Goal: Task Accomplishment & Management: Use online tool/utility

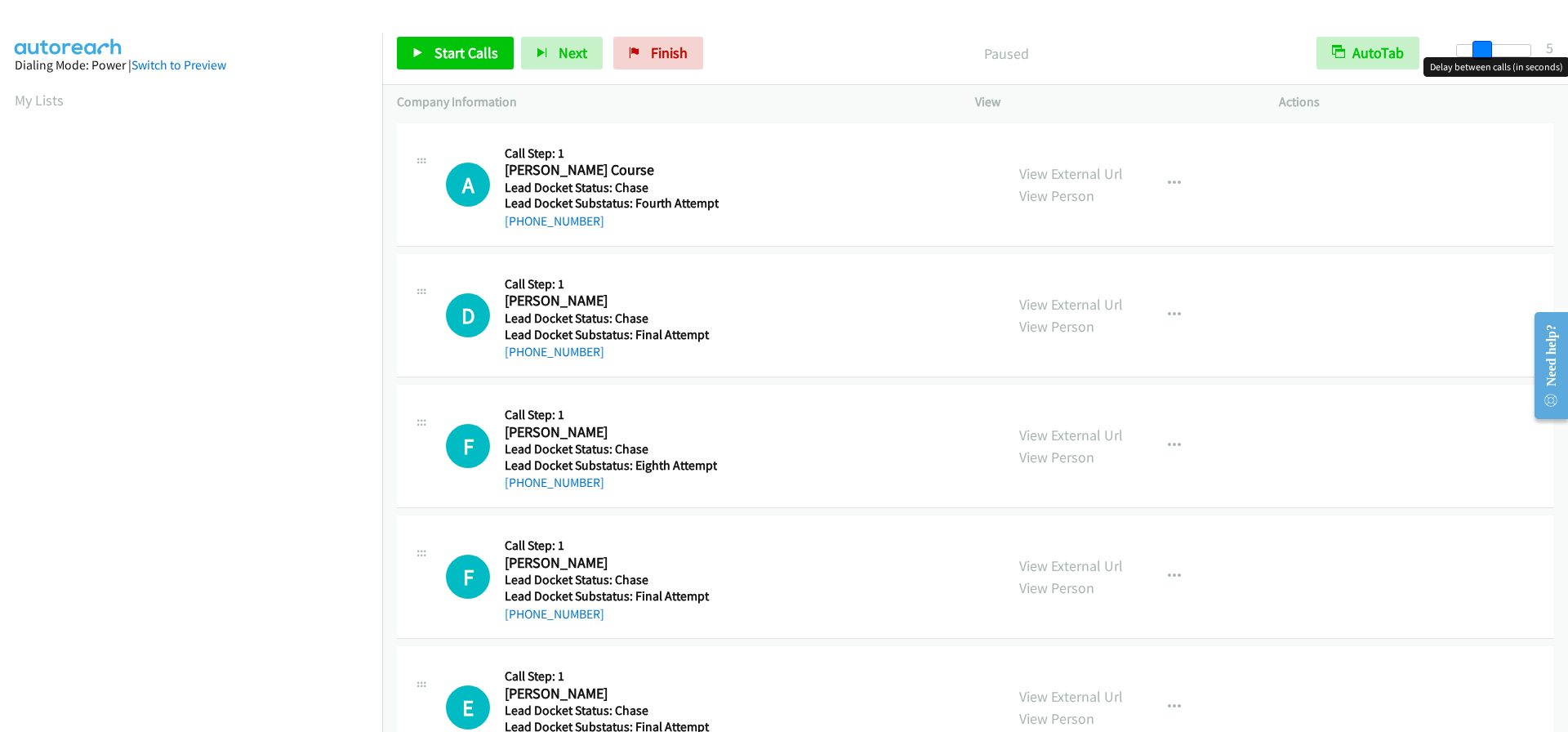
drag, startPoint x: 1460, startPoint y: 52, endPoint x: 1485, endPoint y: 56, distance: 25.3
click at [1485, 56] on span at bounding box center [1483, 51] width 20 height 20
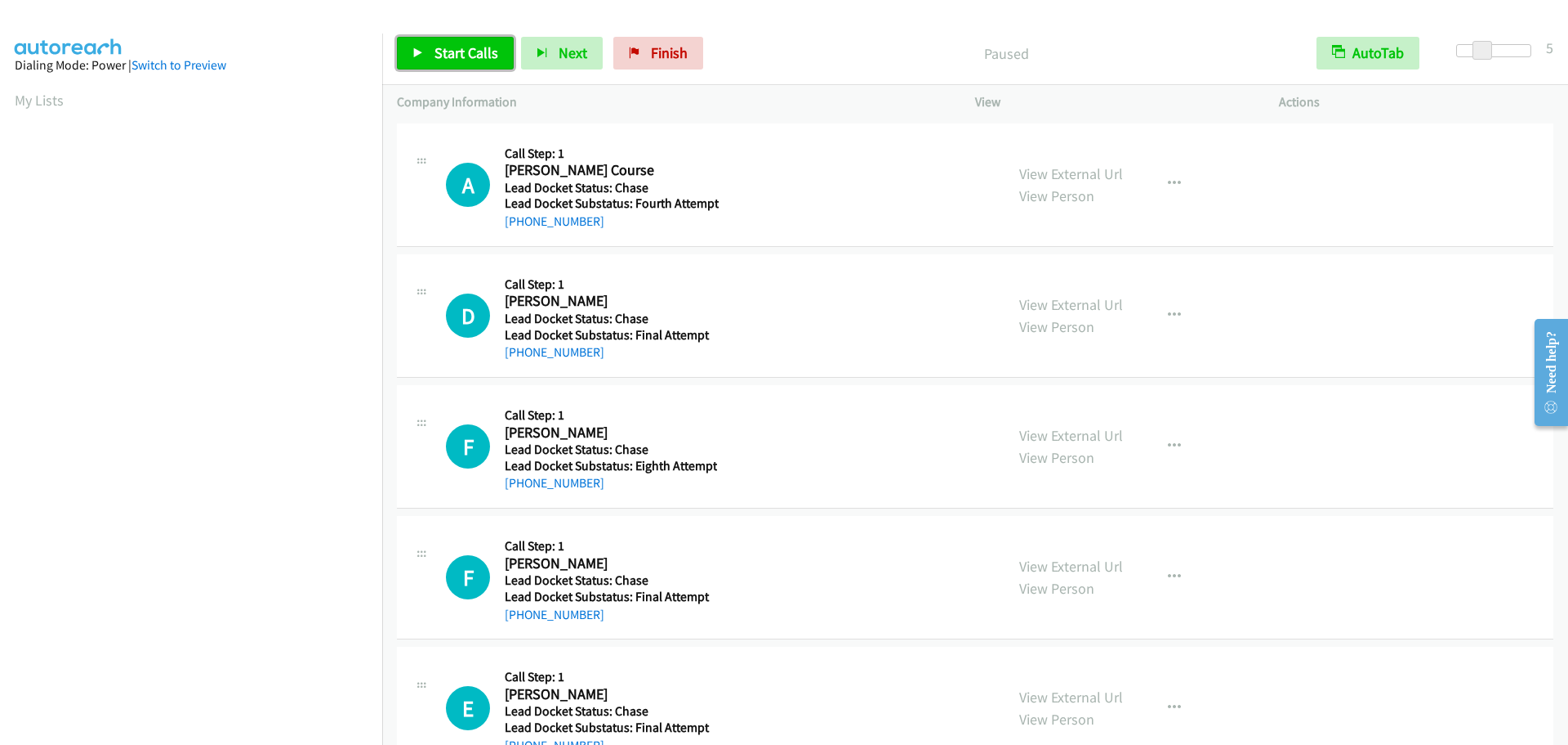
click at [487, 51] on span "Start Calls" at bounding box center [466, 52] width 64 height 19
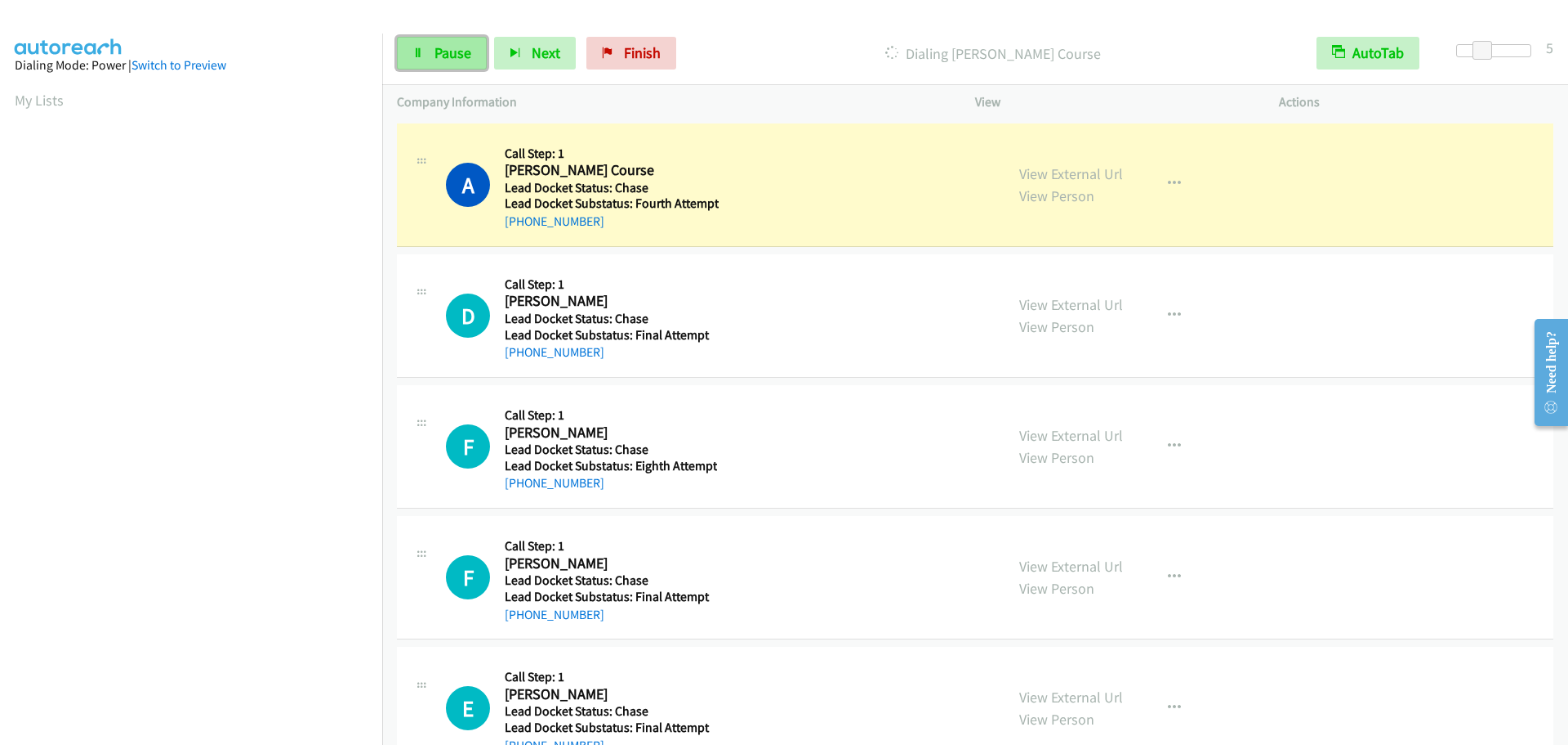
click at [439, 46] on span "Pause" at bounding box center [452, 52] width 37 height 19
click at [475, 50] on span "Start Calls" at bounding box center [466, 52] width 64 height 19
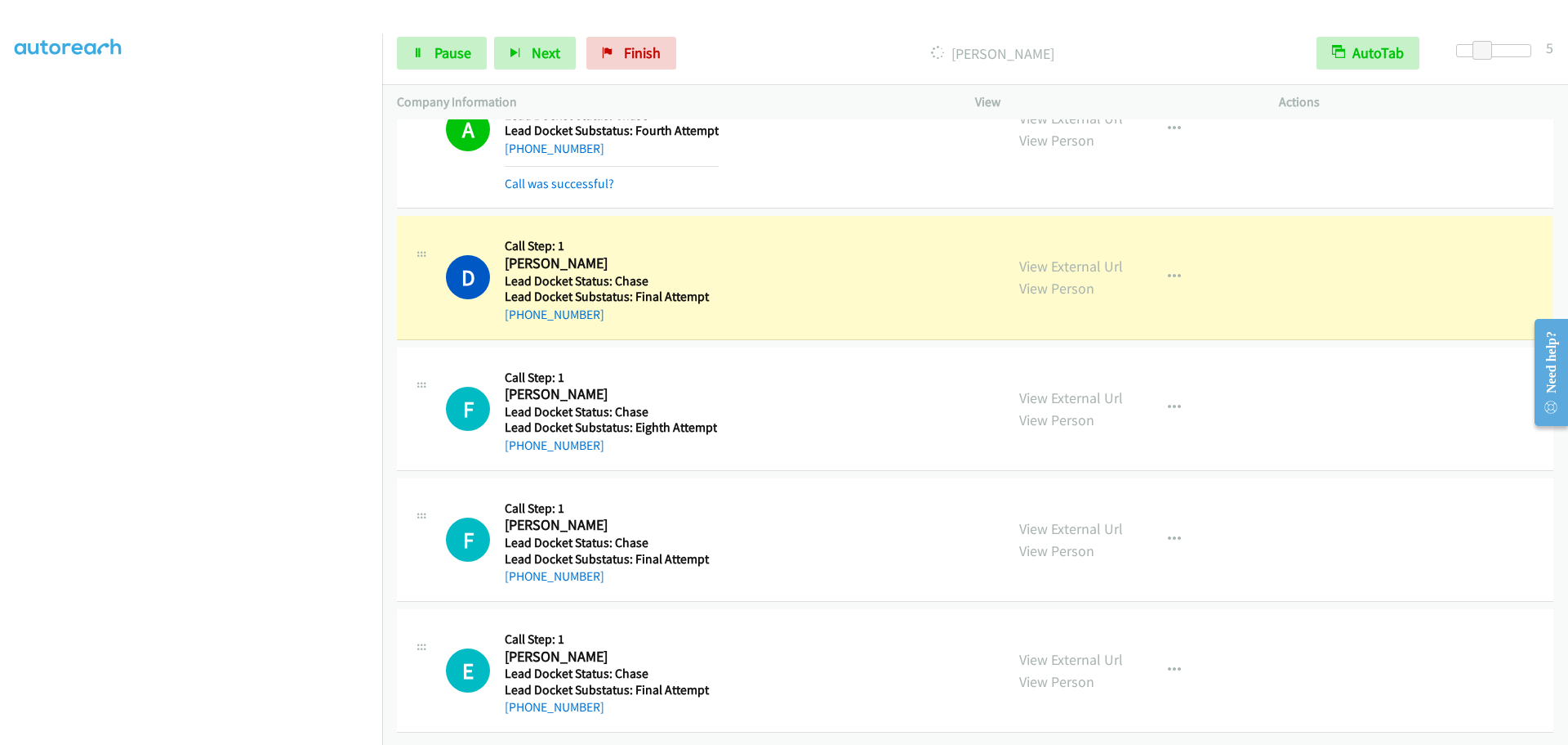
scroll to position [85, 0]
click at [448, 64] on link "Pause" at bounding box center [442, 53] width 90 height 33
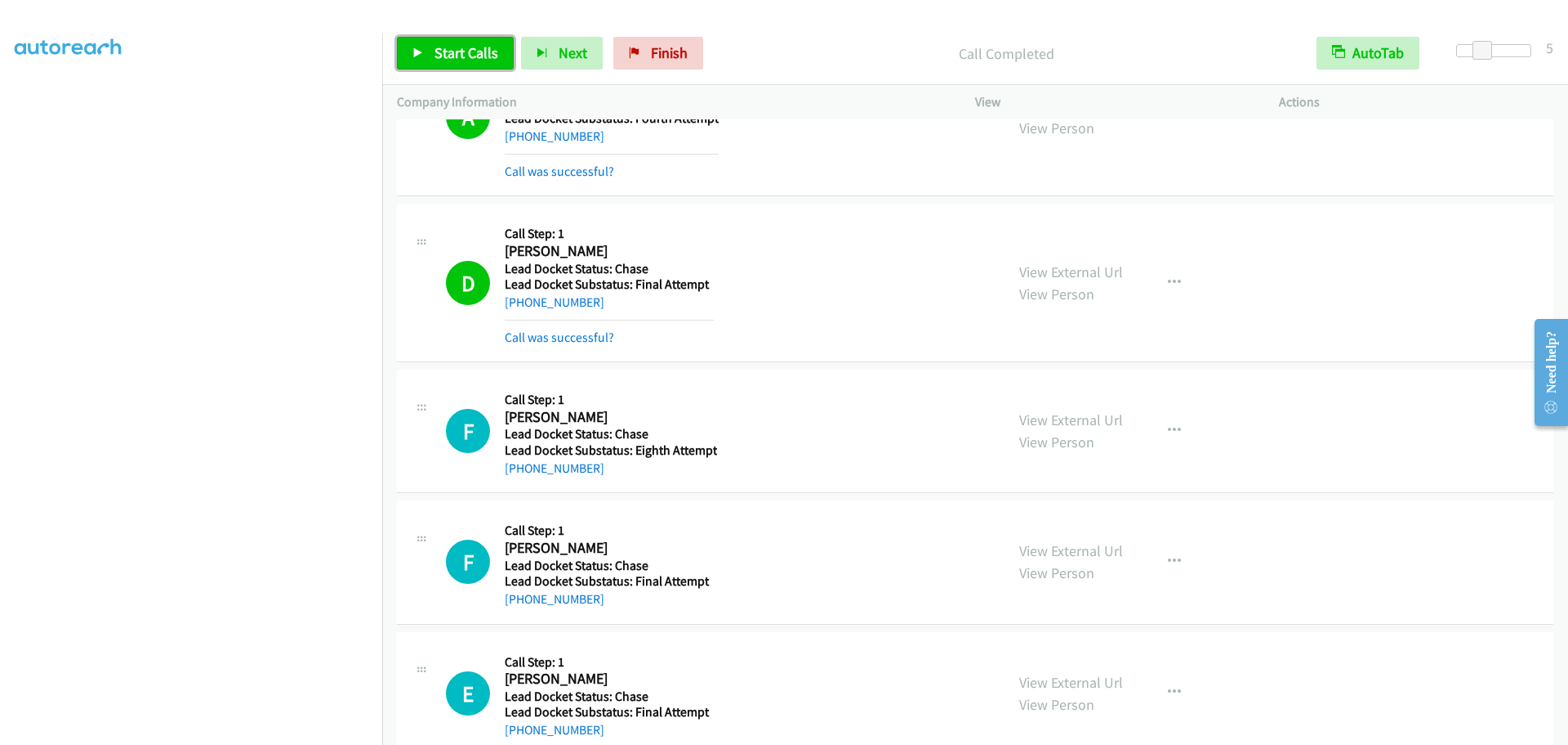
click at [414, 53] on icon at bounding box center [417, 53] width 11 height 11
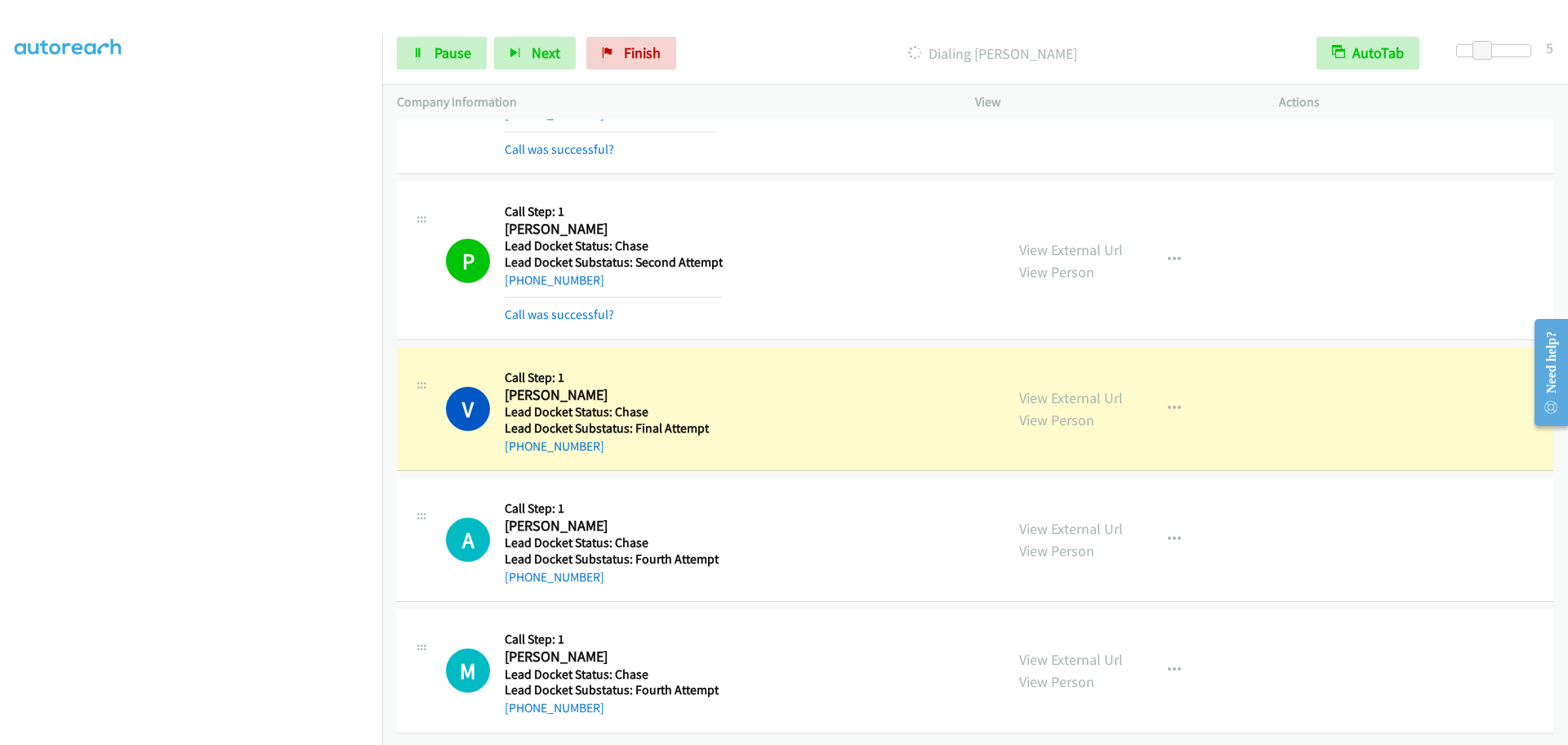
scroll to position [1115, 0]
click at [463, 47] on span "Pause" at bounding box center [452, 52] width 37 height 19
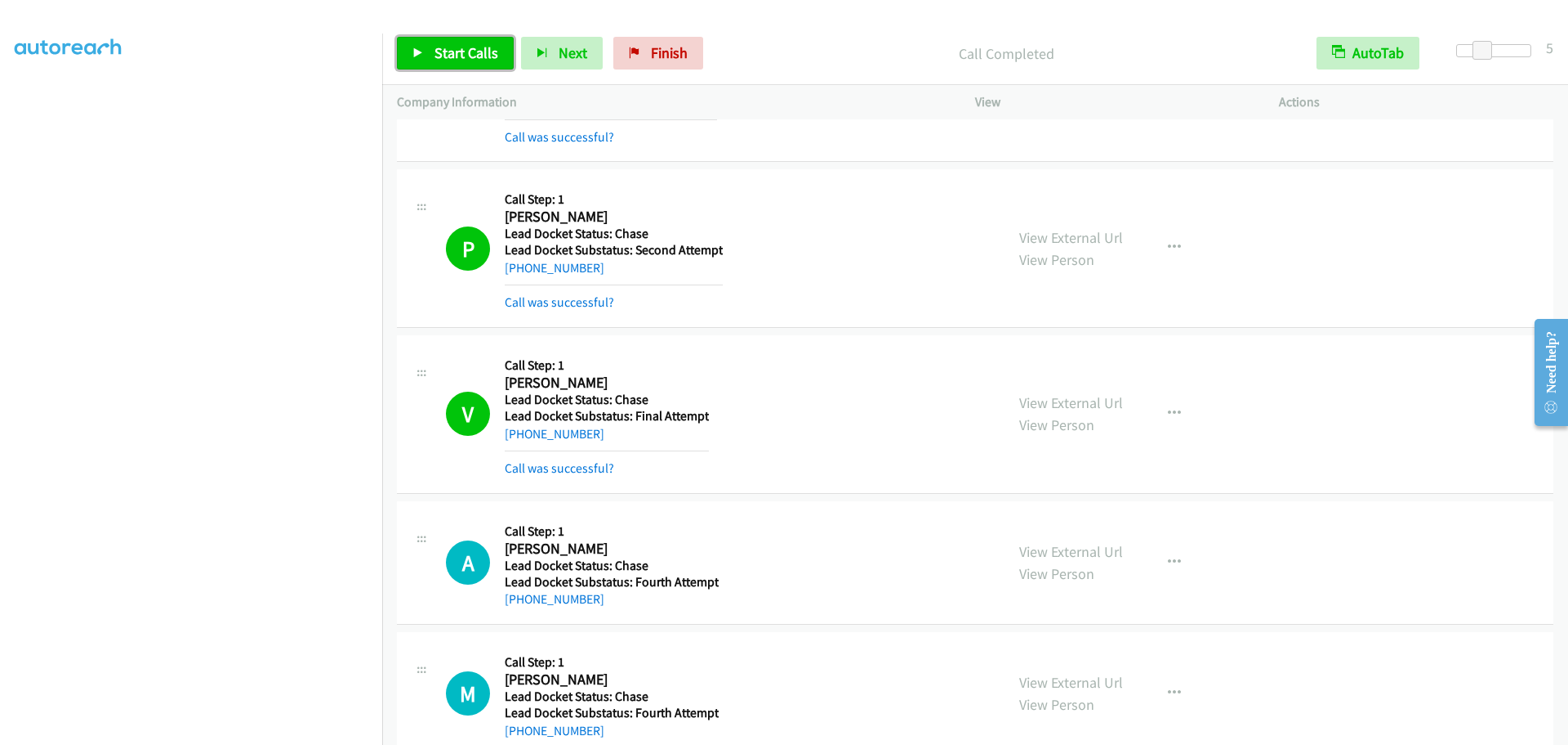
click at [455, 61] on span "Start Calls" at bounding box center [466, 52] width 64 height 19
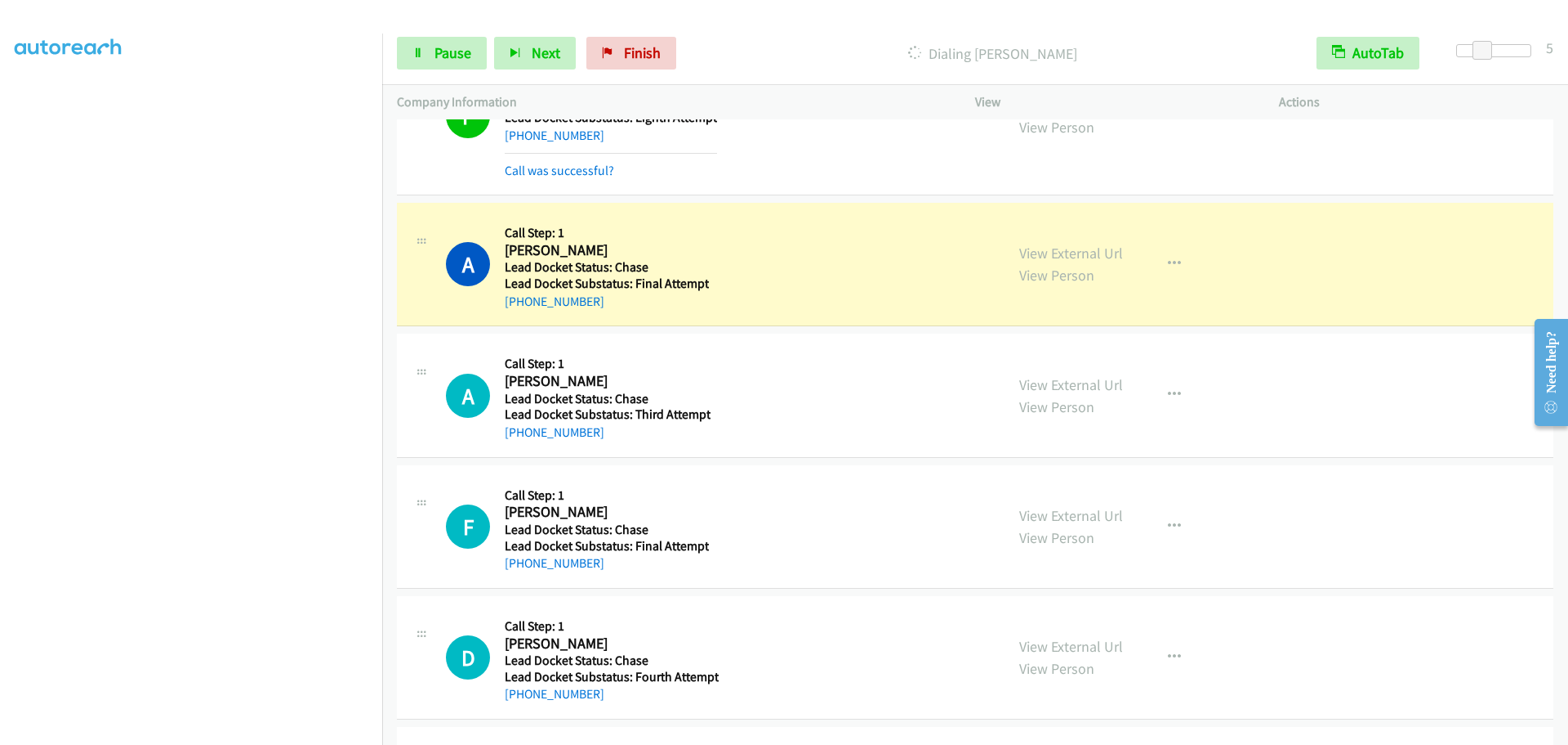
scroll to position [1938, 0]
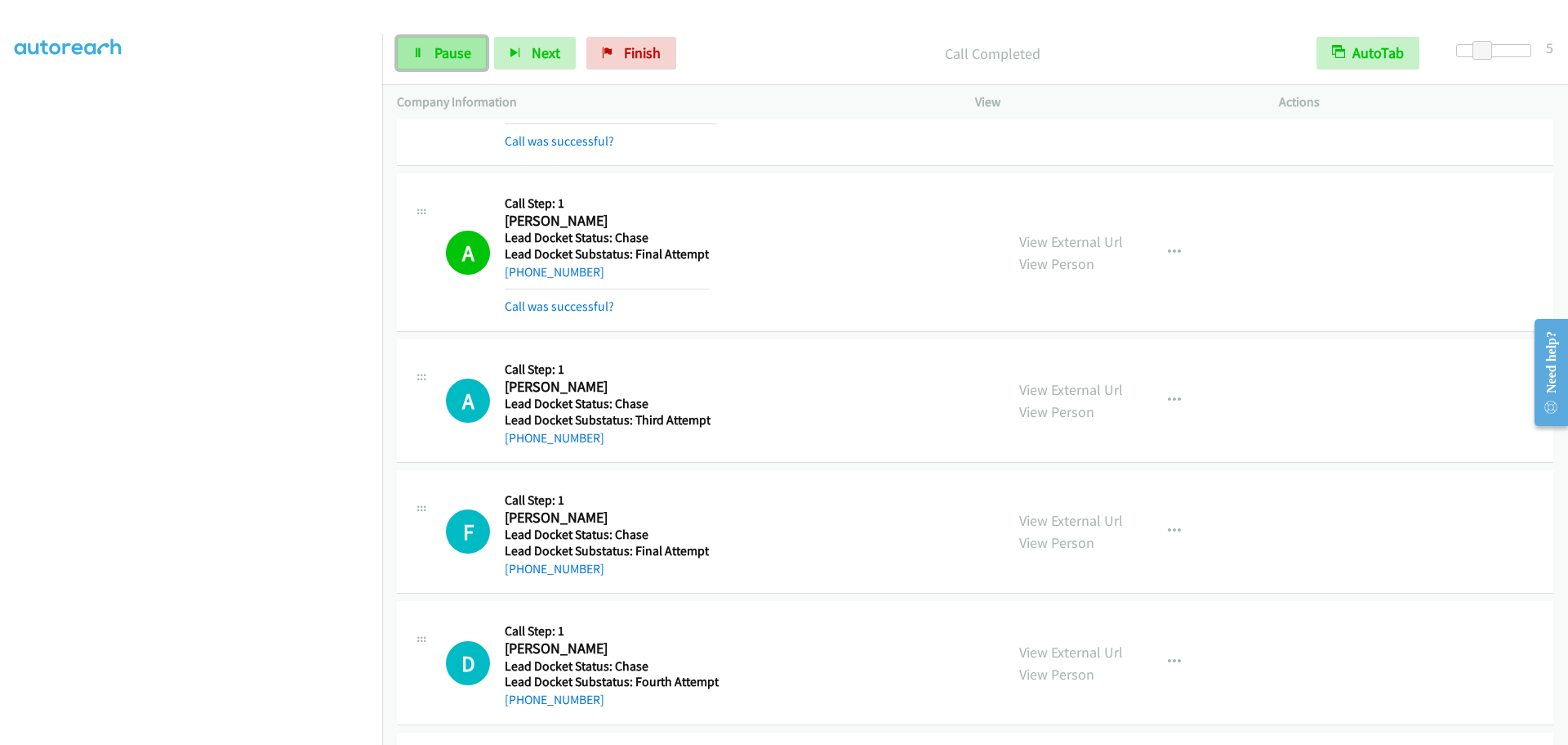
click at [433, 64] on link "Pause" at bounding box center [442, 53] width 90 height 33
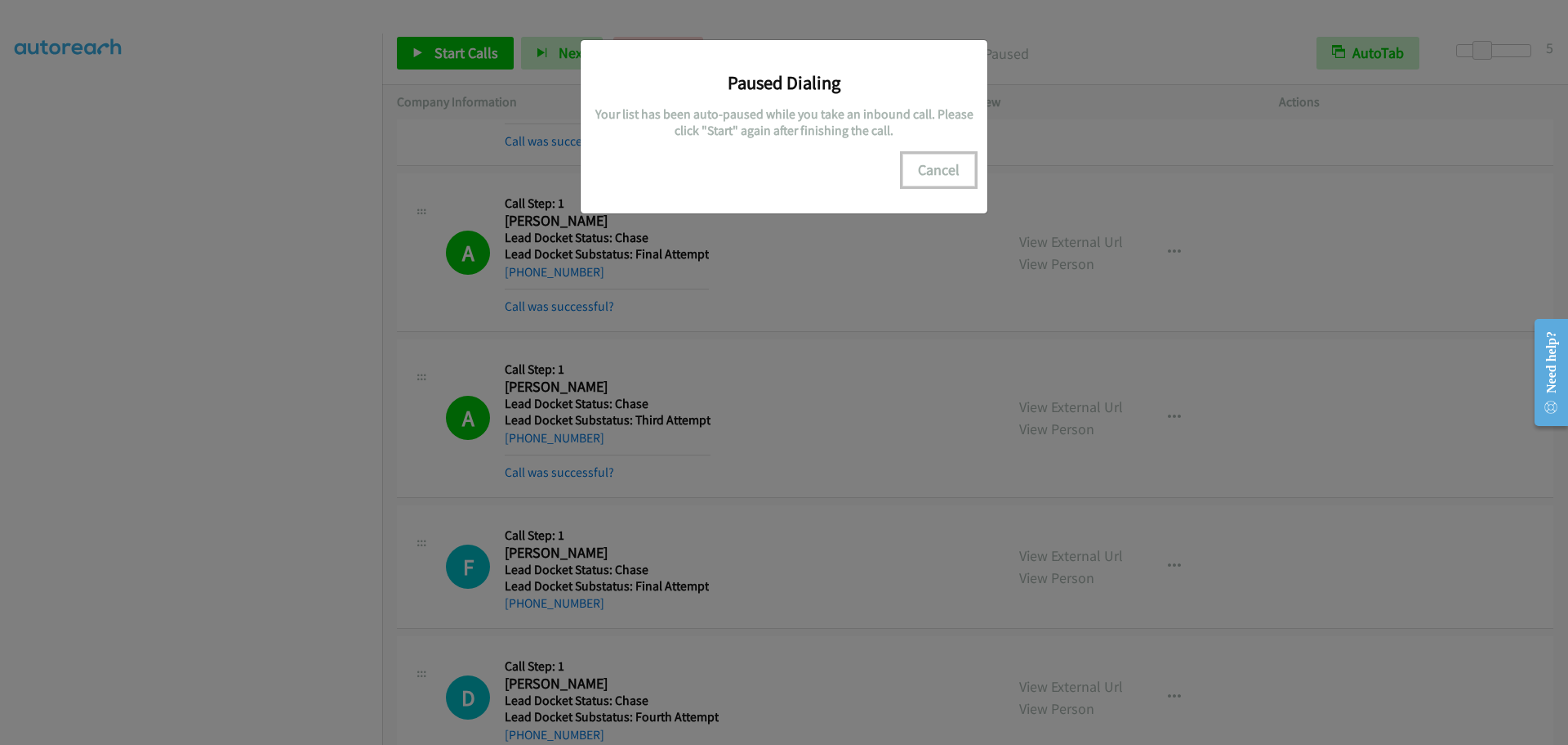
click at [922, 174] on button "Cancel" at bounding box center [938, 170] width 73 height 33
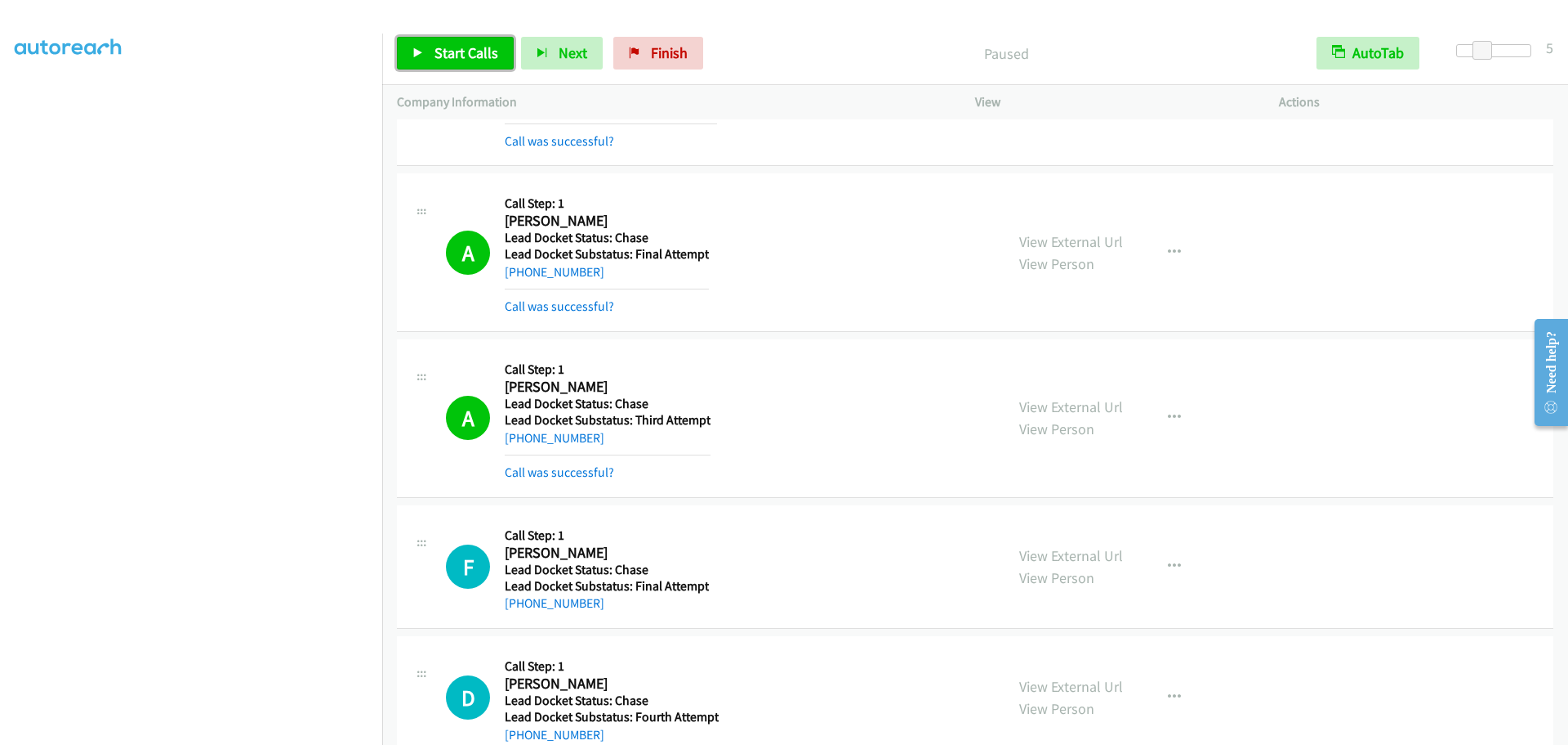
click at [484, 57] on span "Start Calls" at bounding box center [466, 52] width 64 height 19
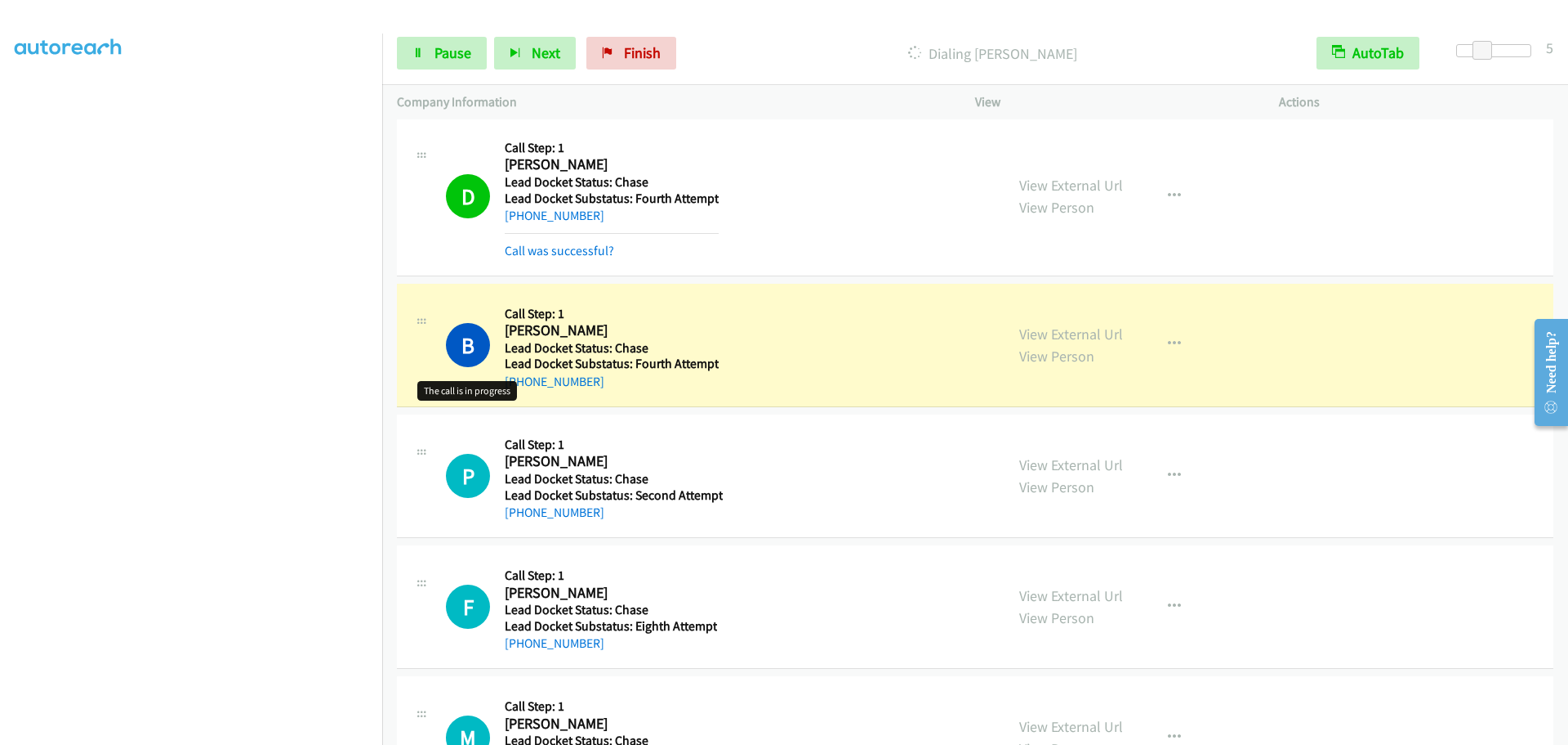
scroll to position [2572, 0]
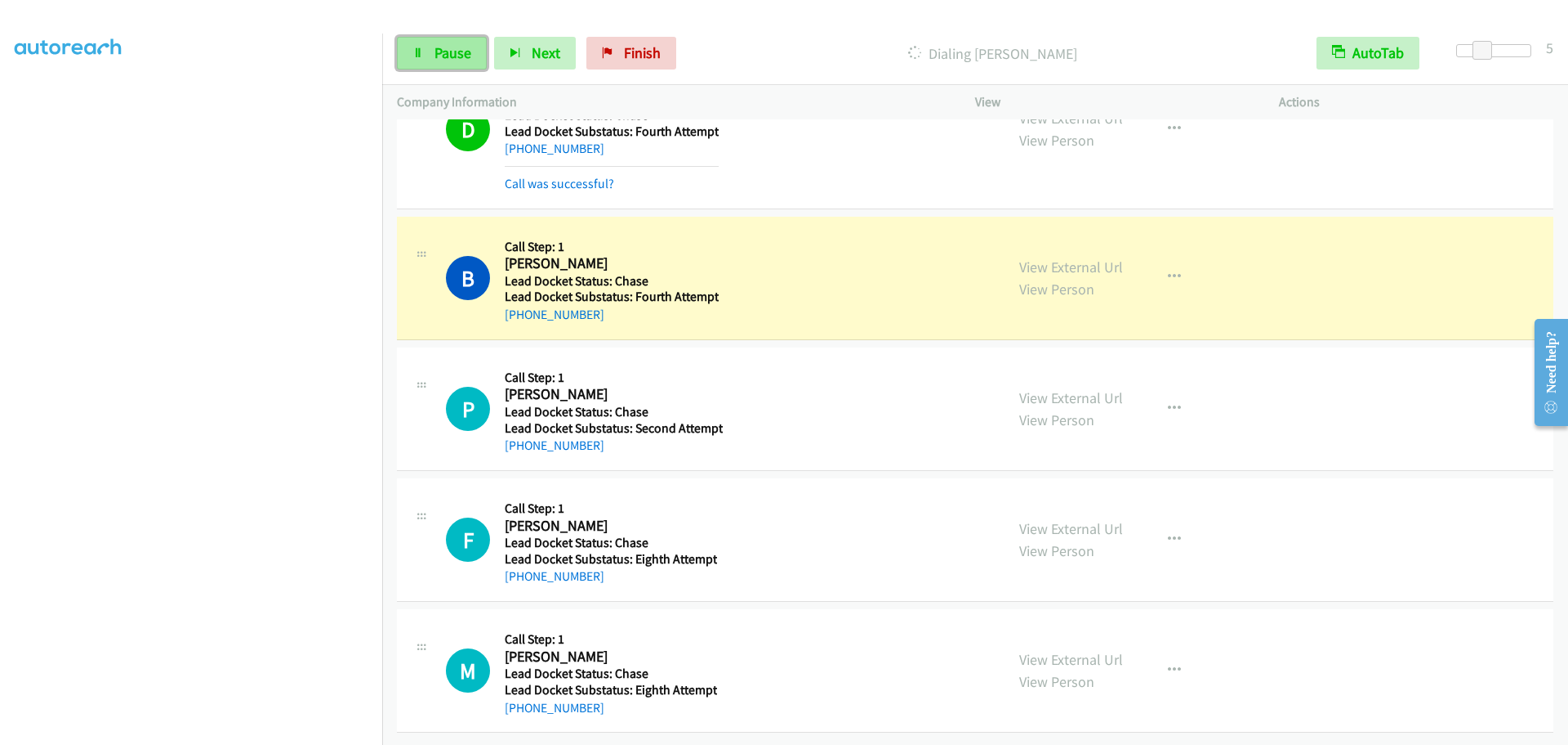
click at [435, 45] on span "Pause" at bounding box center [452, 52] width 37 height 19
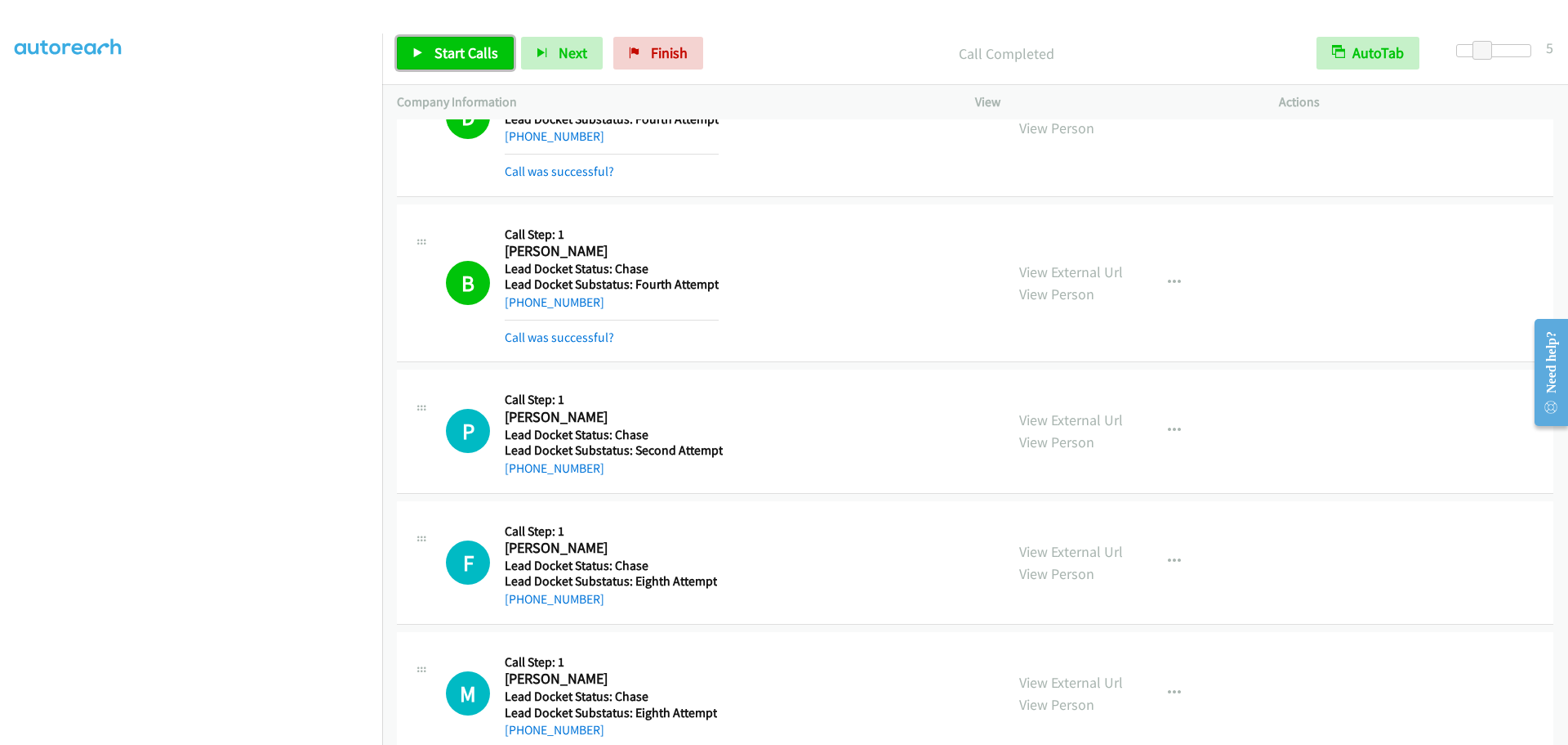
click at [461, 53] on span "Start Calls" at bounding box center [466, 52] width 64 height 19
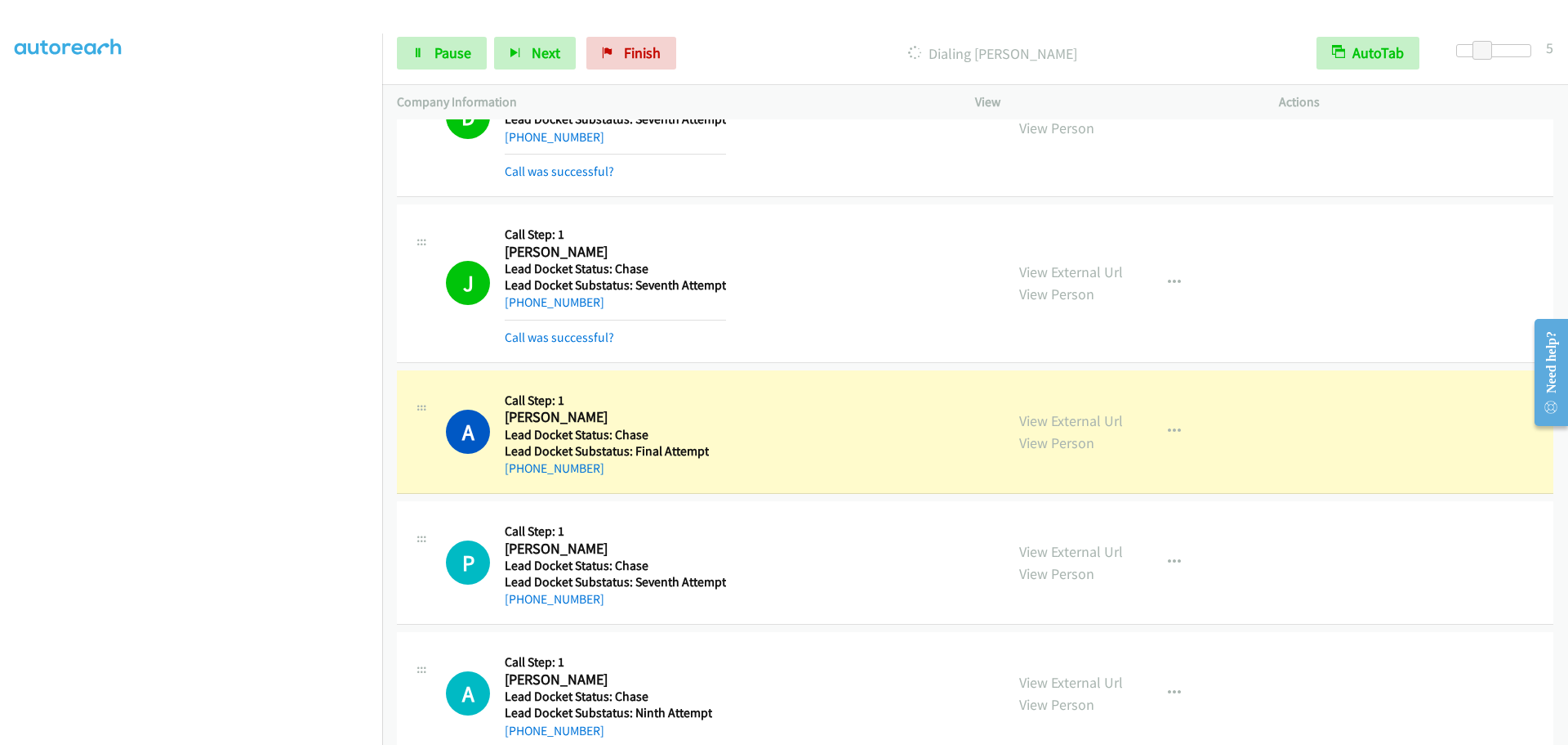
scroll to position [4098, 0]
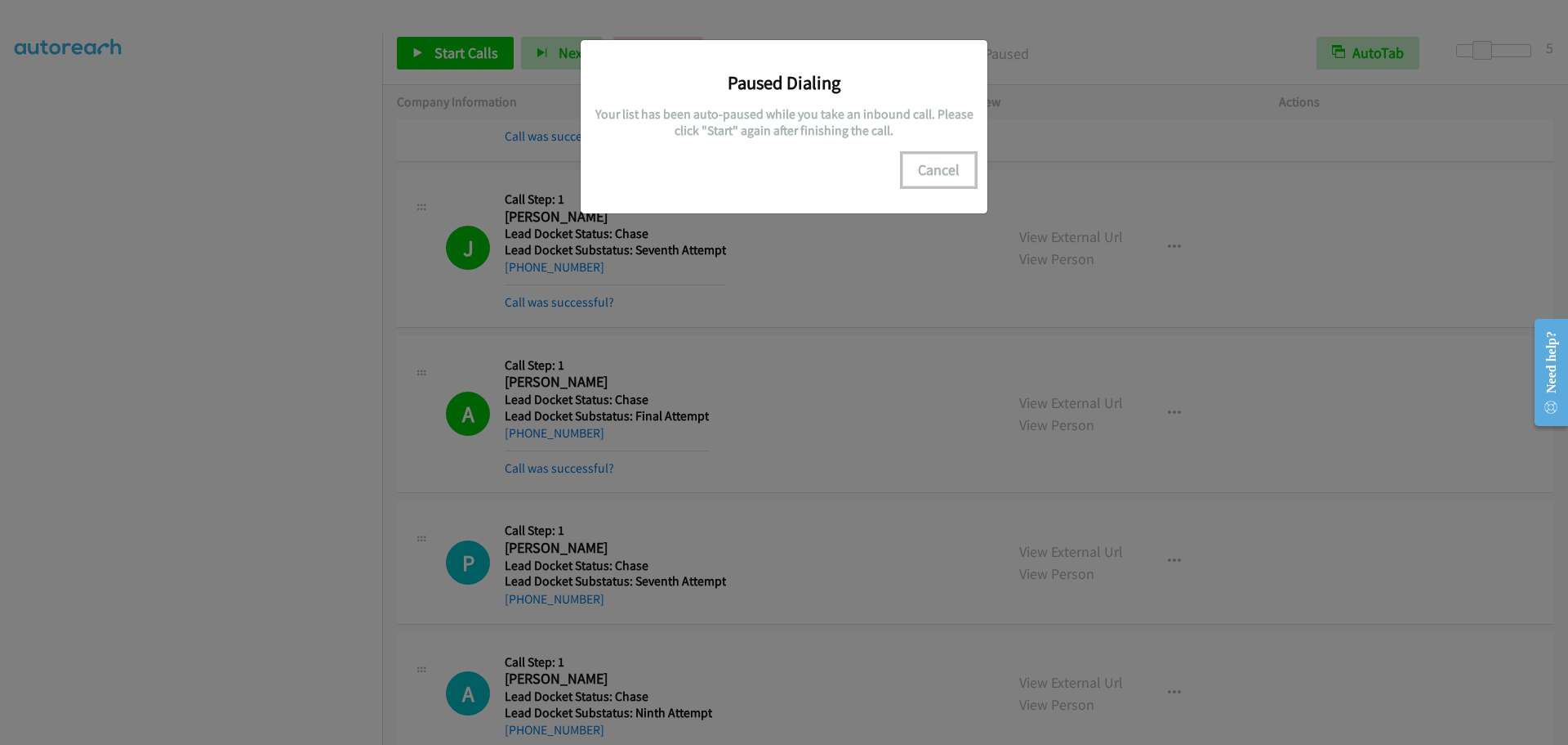
click at [930, 163] on button "Cancel" at bounding box center [938, 170] width 73 height 33
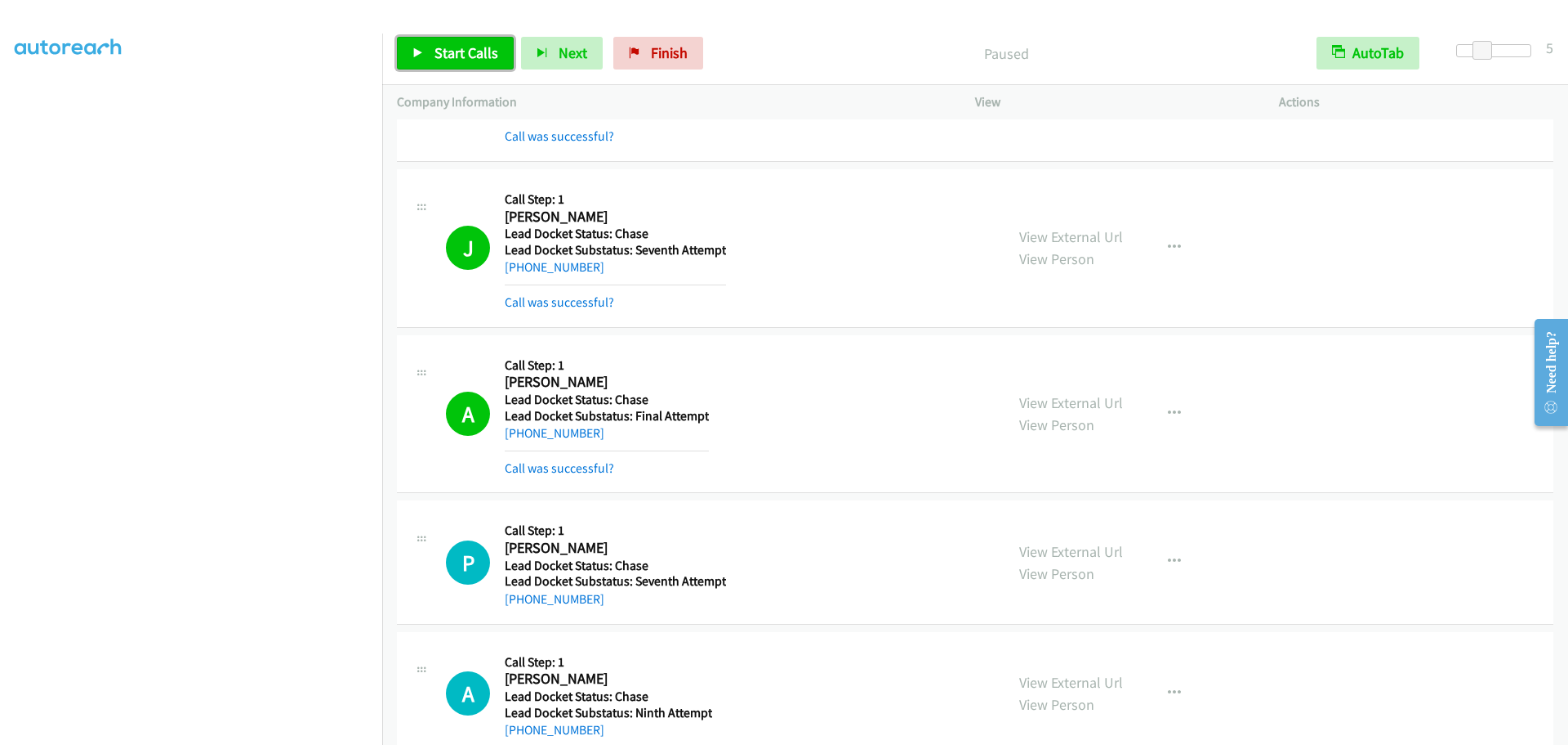
click at [473, 59] on span "Start Calls" at bounding box center [466, 52] width 64 height 19
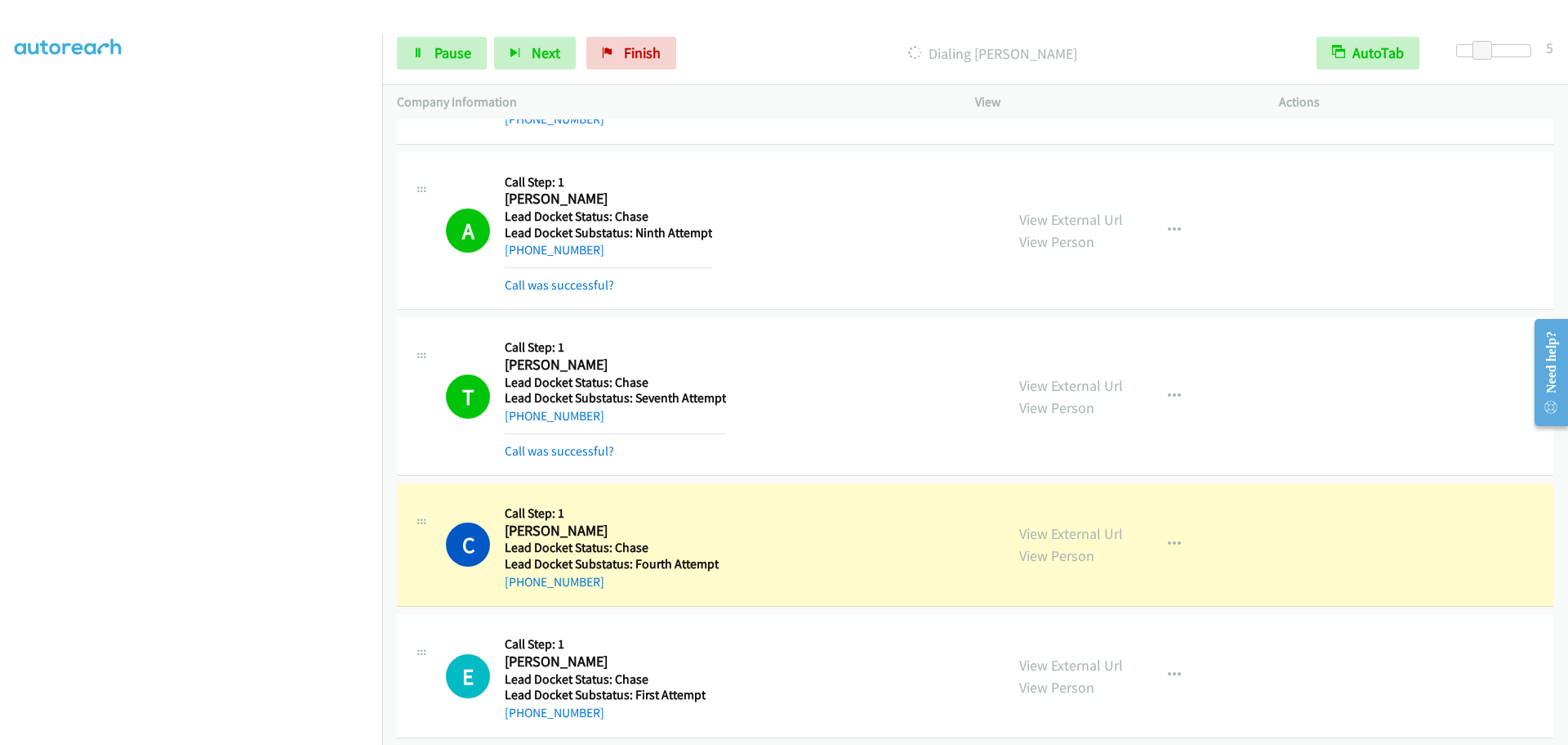
scroll to position [4595, 0]
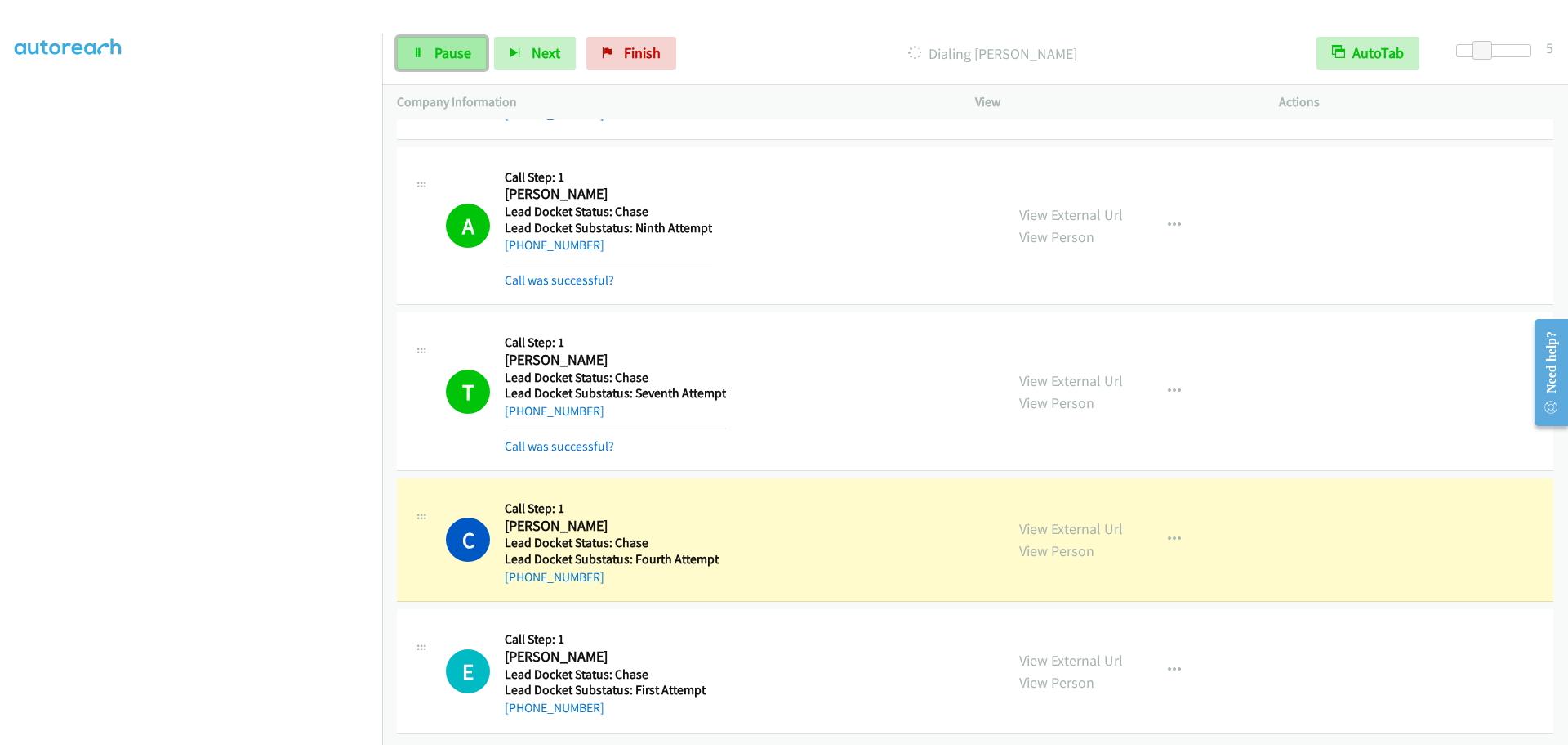
click at [461, 54] on span "Pause" at bounding box center [452, 52] width 37 height 19
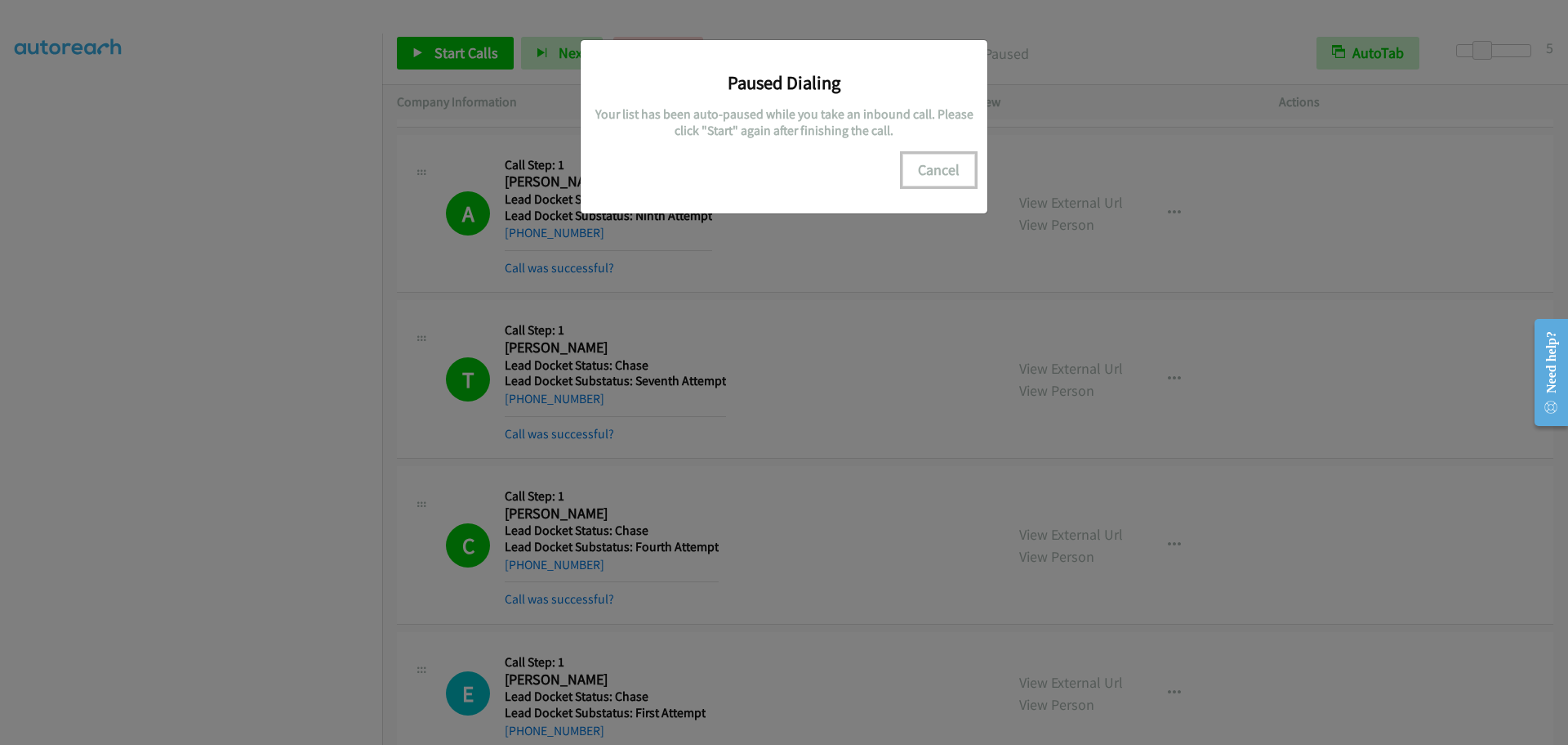
click at [943, 166] on button "Cancel" at bounding box center [938, 170] width 73 height 33
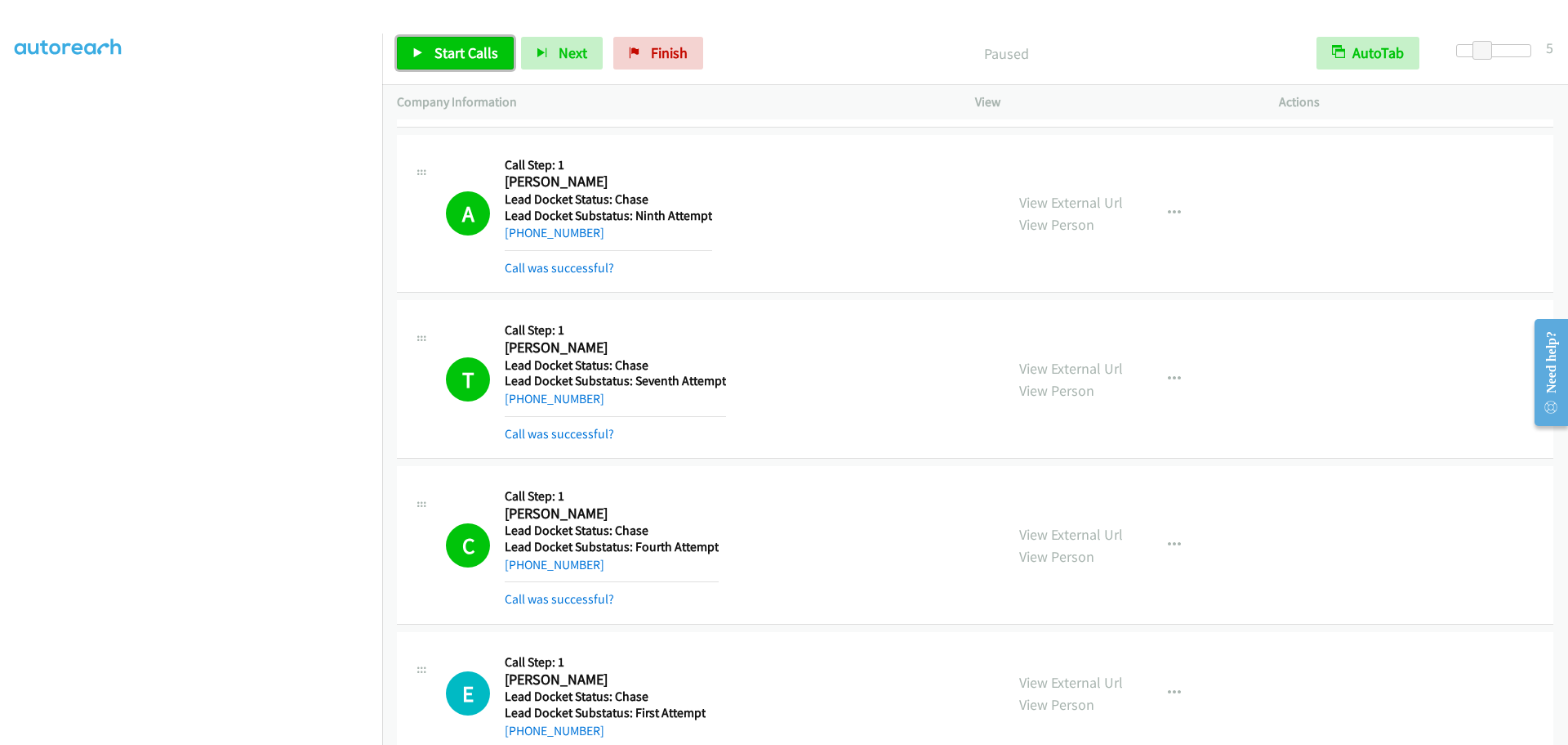
click at [472, 54] on span "Start Calls" at bounding box center [466, 52] width 64 height 19
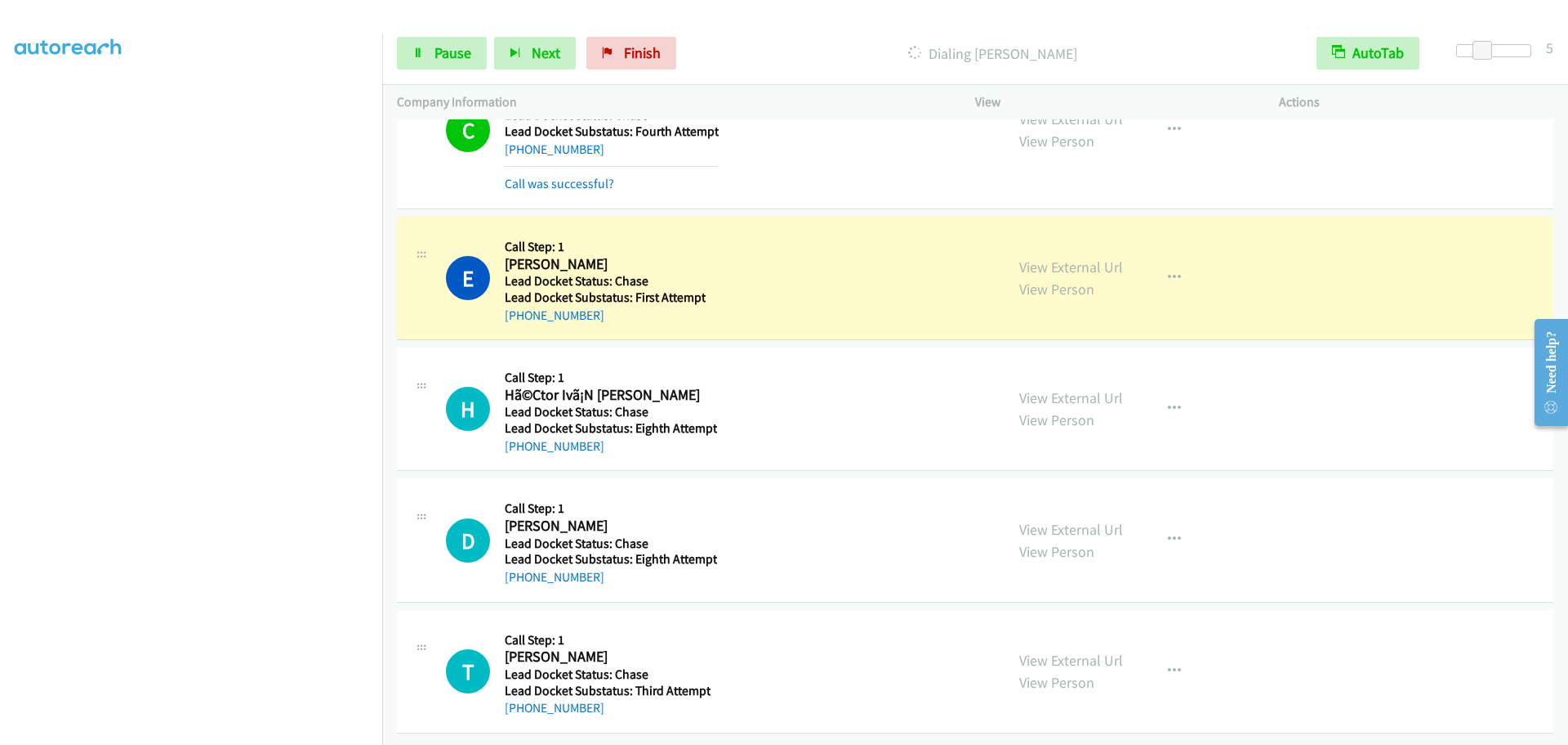
scroll to position [5022, 0]
click at [468, 51] on span "Pause" at bounding box center [452, 52] width 37 height 19
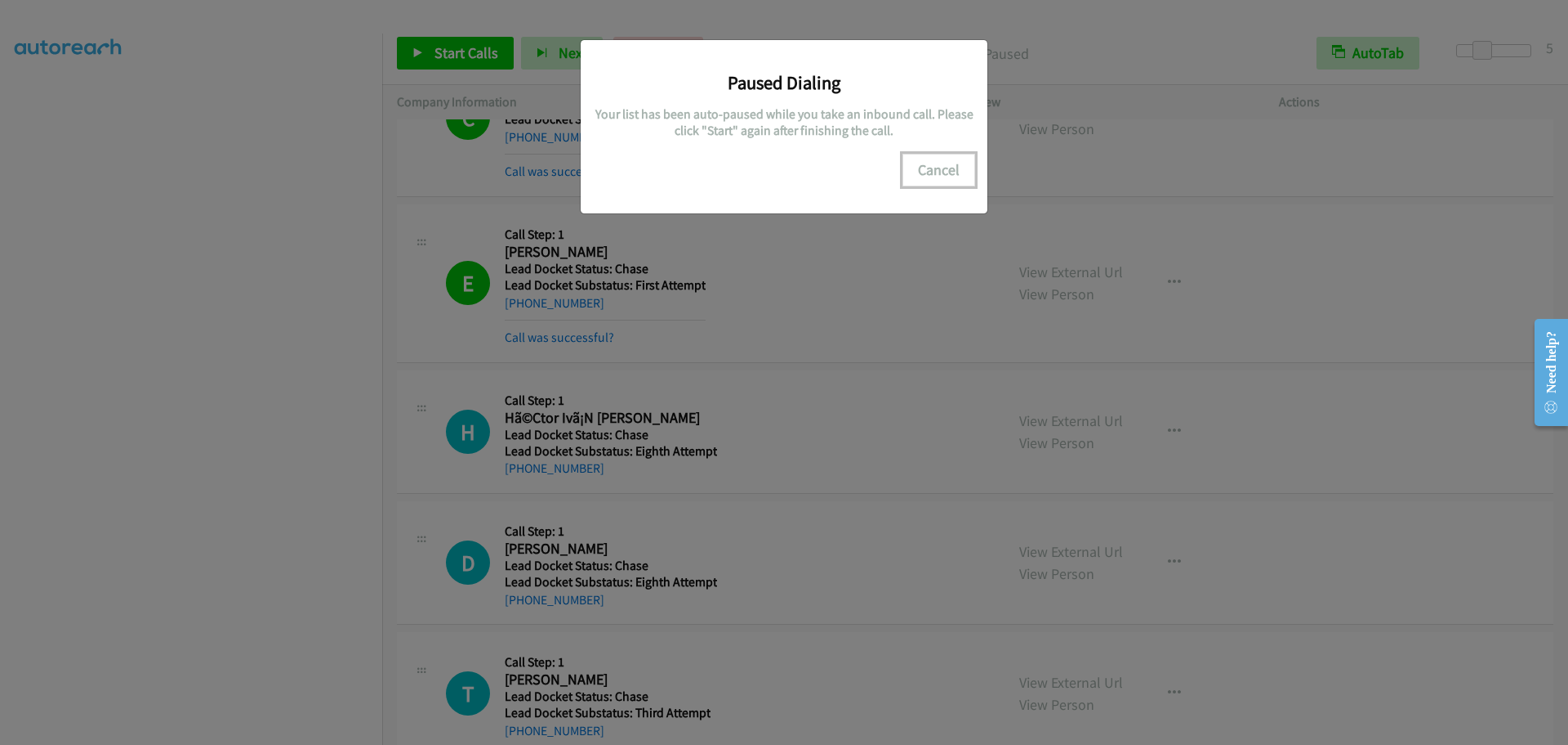
click at [931, 164] on button "Cancel" at bounding box center [938, 170] width 73 height 33
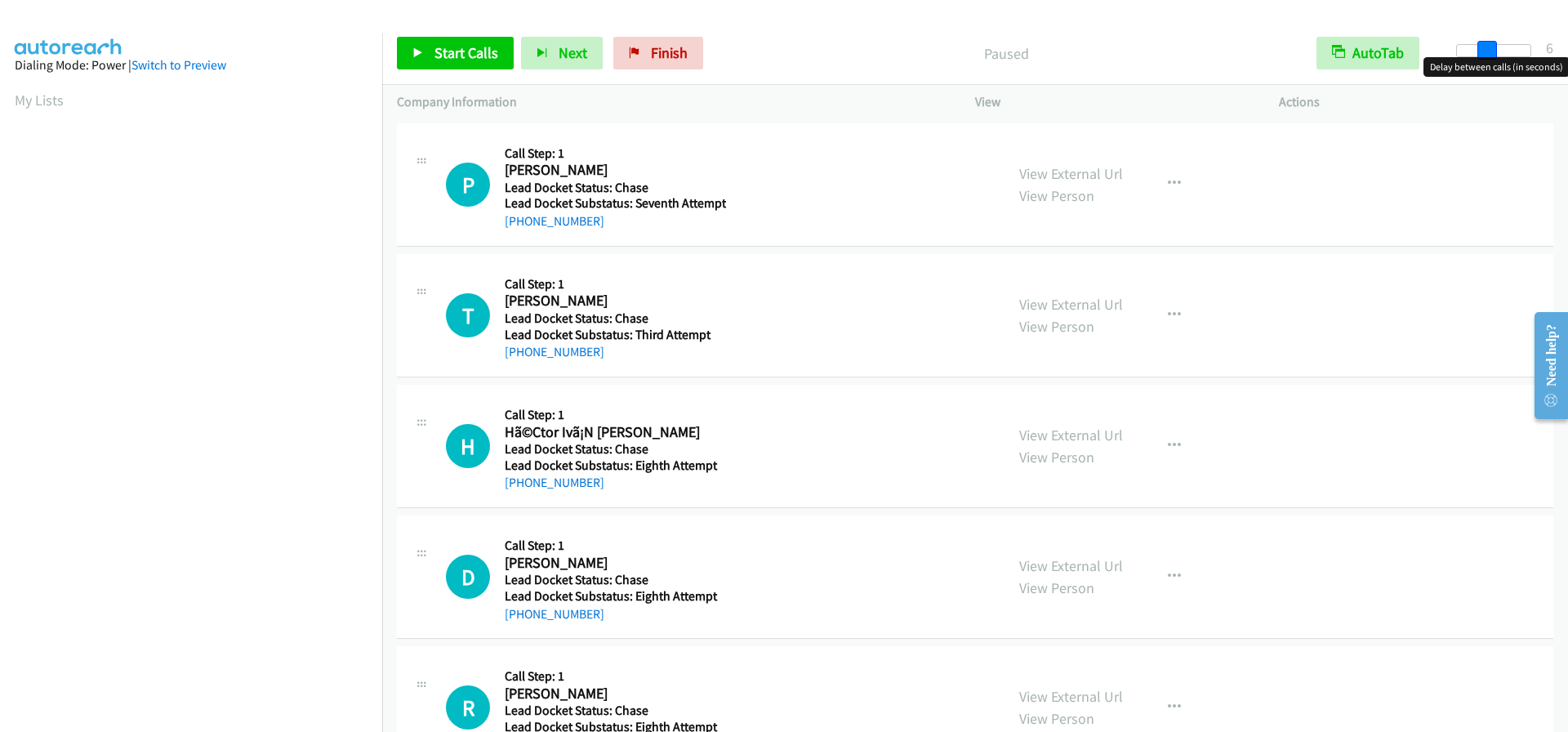
drag, startPoint x: 1459, startPoint y: 51, endPoint x: 1488, endPoint y: 43, distance: 30.1
click at [1488, 43] on span at bounding box center [1488, 51] width 20 height 20
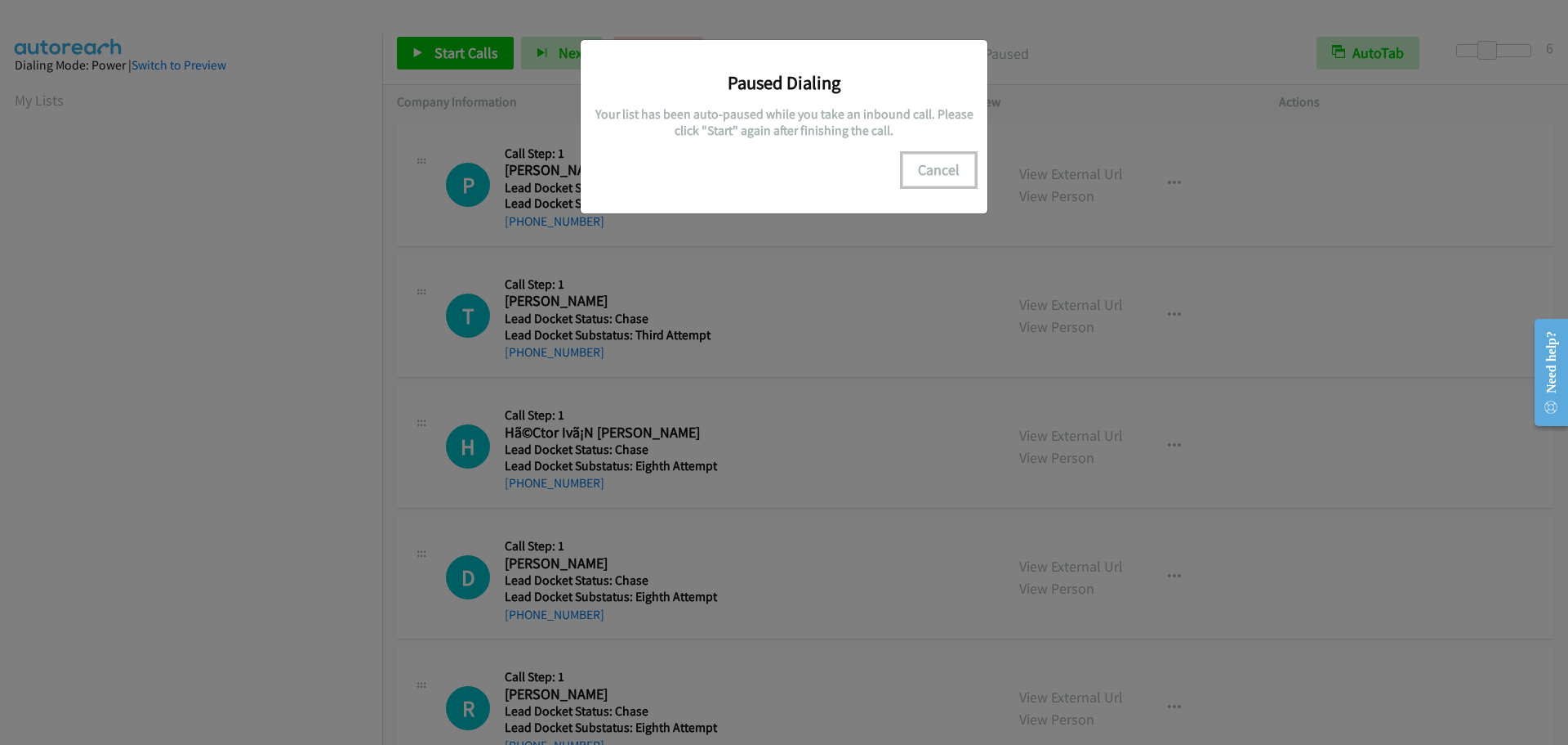
click at [915, 171] on button "Cancel" at bounding box center [938, 170] width 73 height 33
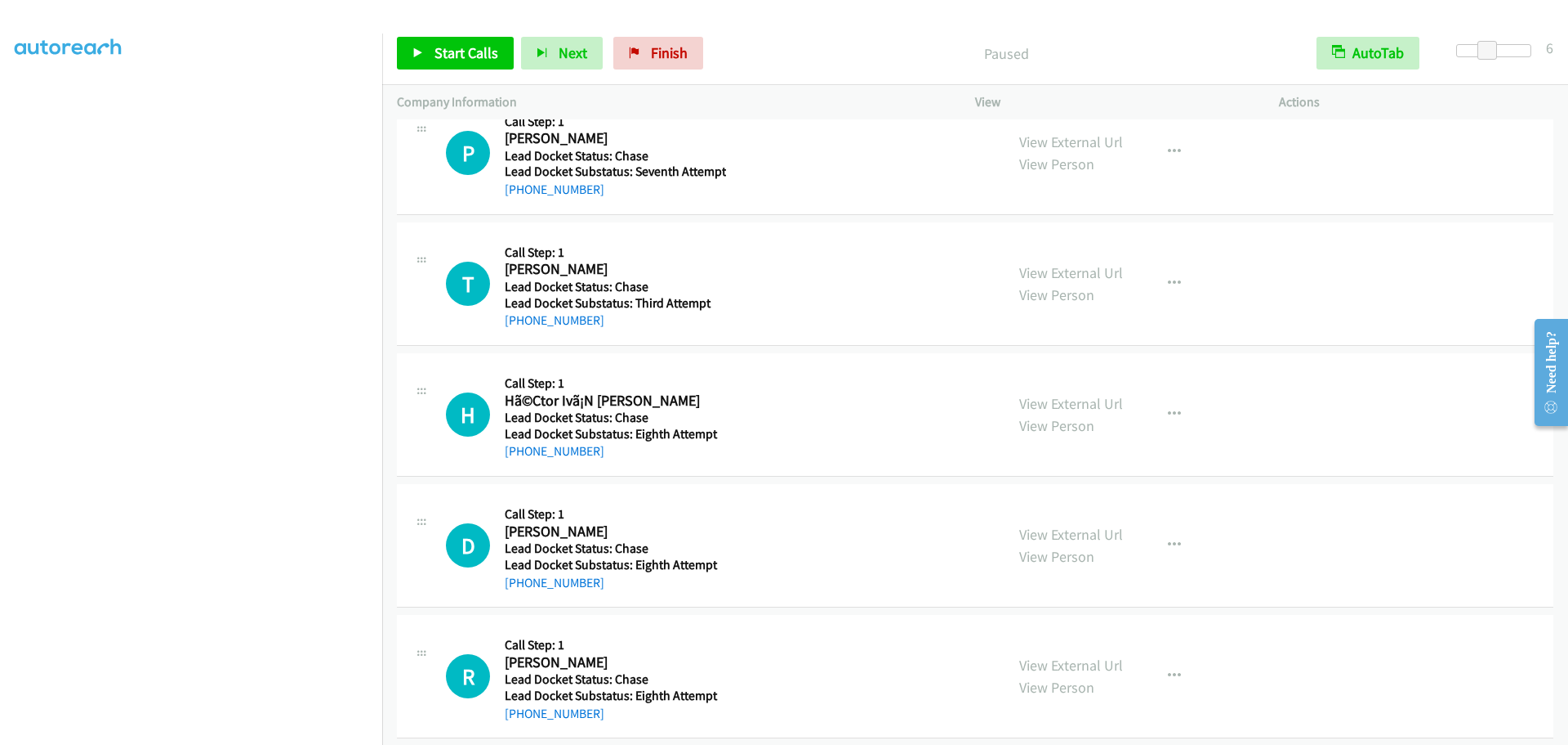
scroll to position [50, 0]
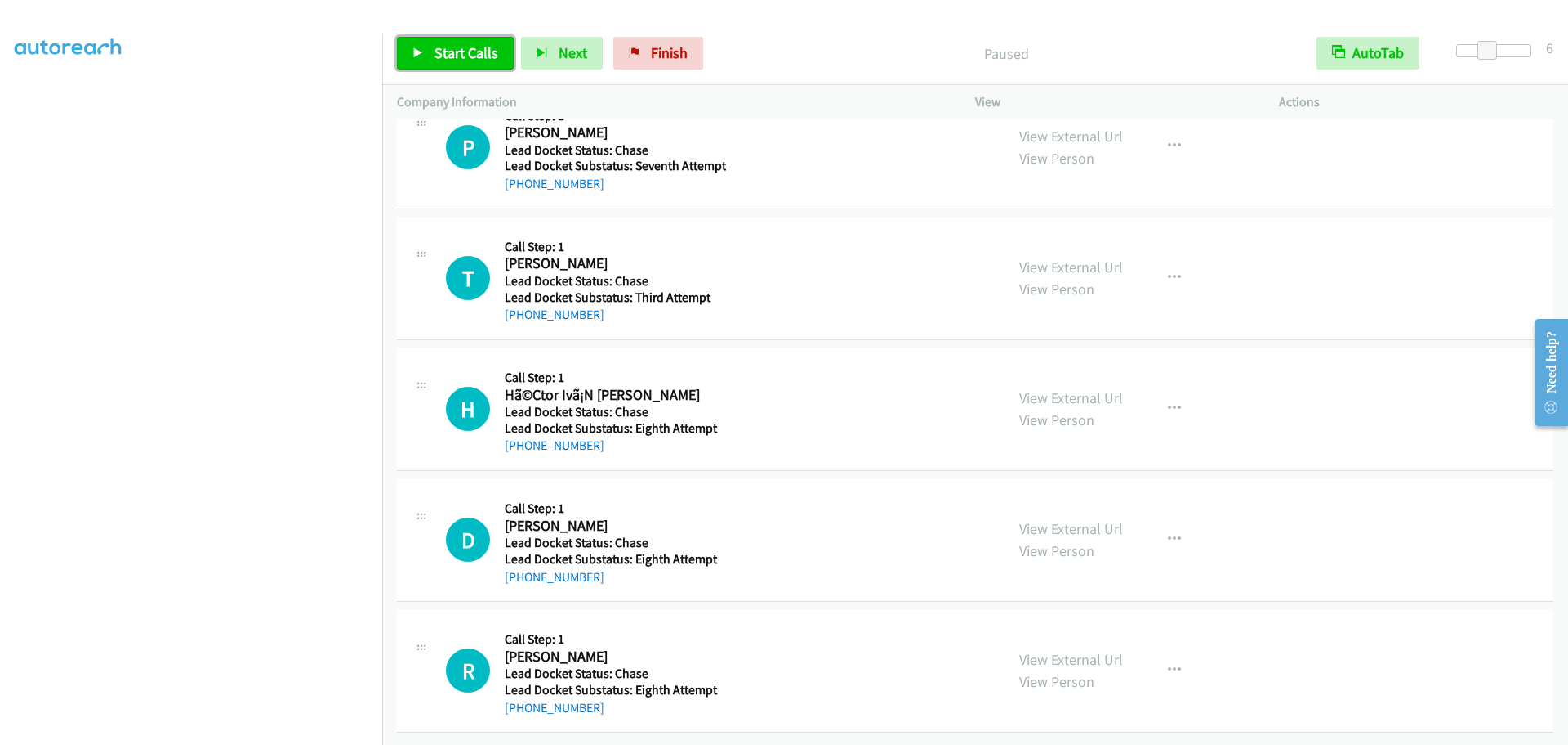
click at [443, 63] on link "Start Calls" at bounding box center [455, 53] width 117 height 33
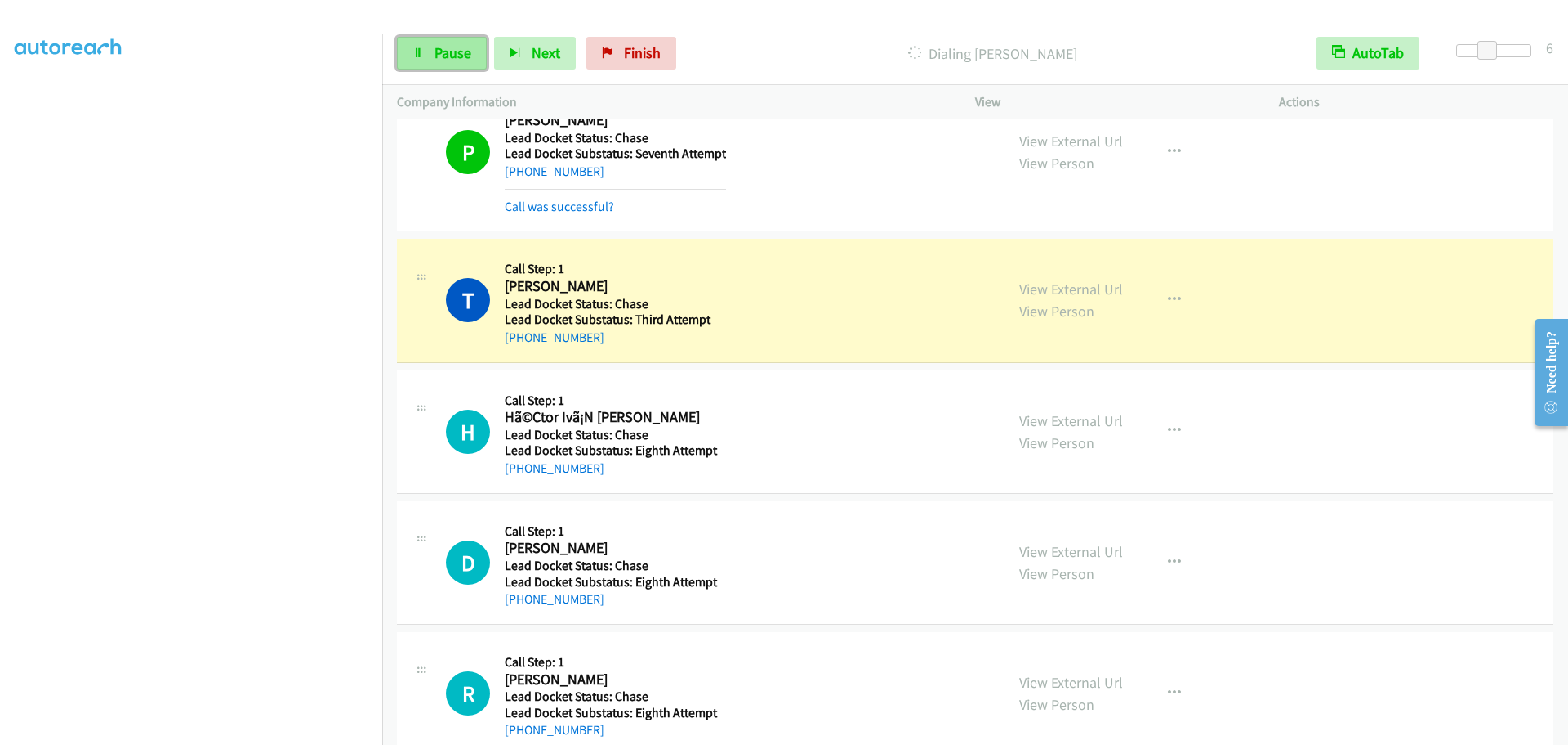
click at [440, 62] on link "Pause" at bounding box center [442, 53] width 90 height 33
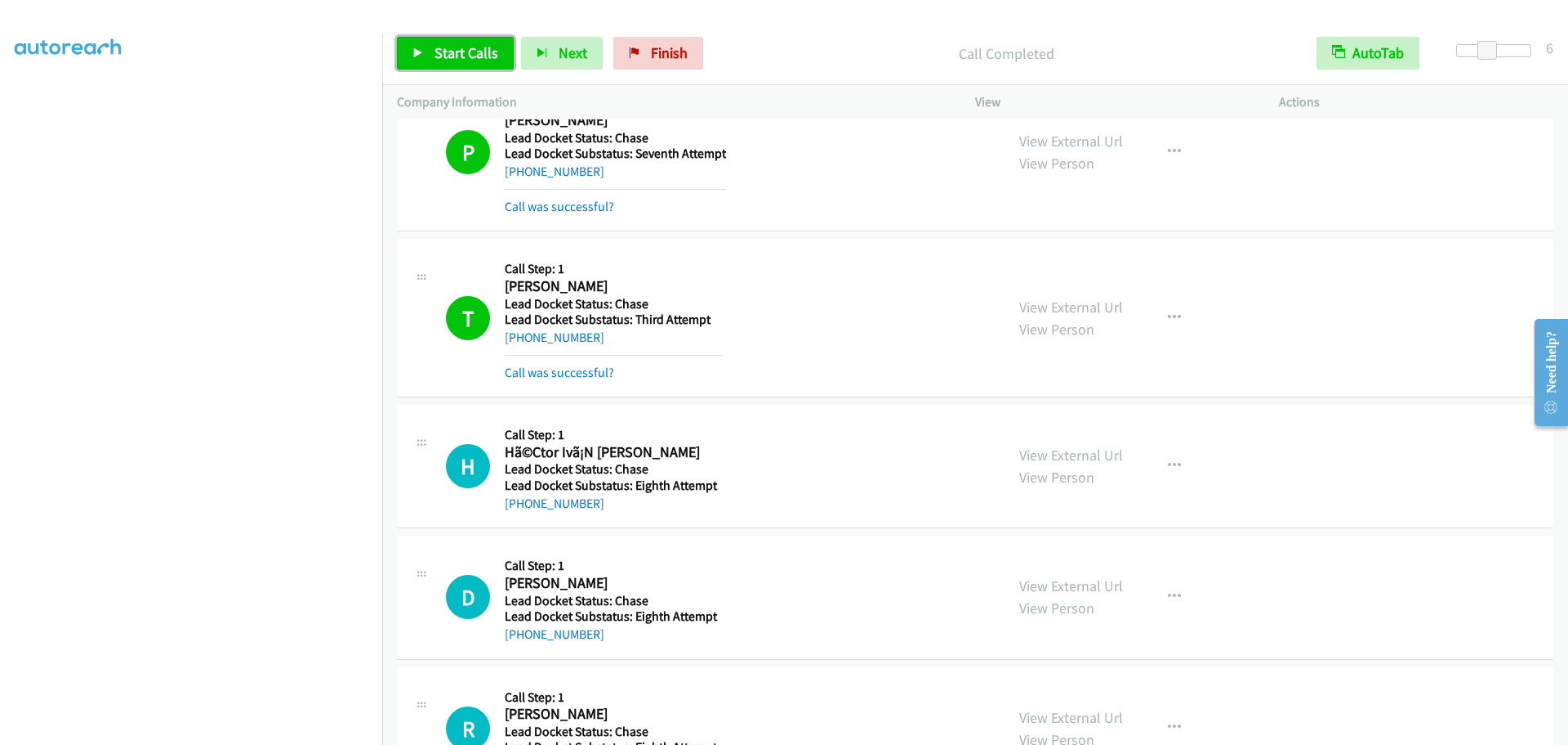
click at [493, 53] on span "Start Calls" at bounding box center [466, 52] width 64 height 19
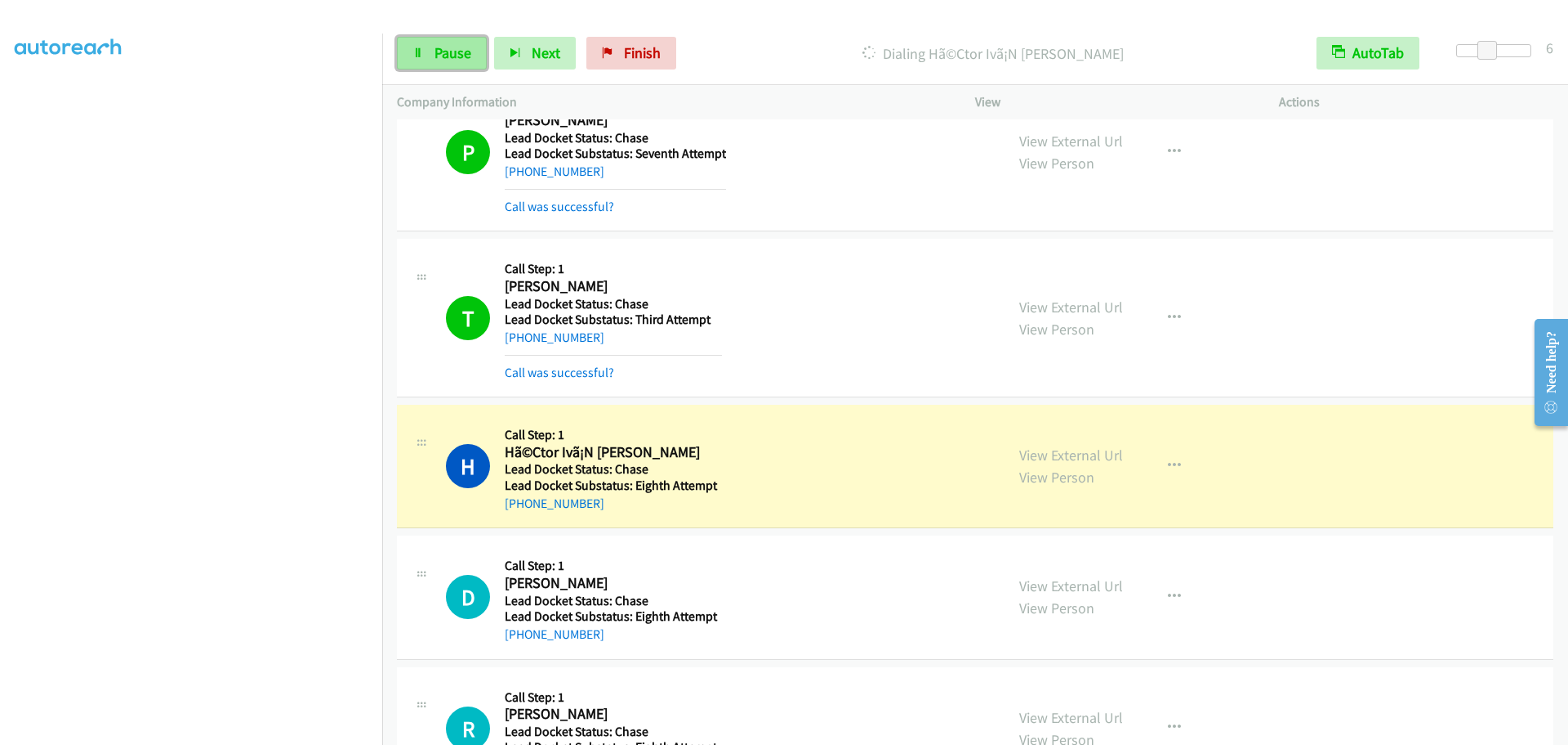
click at [437, 53] on span "Pause" at bounding box center [452, 52] width 37 height 19
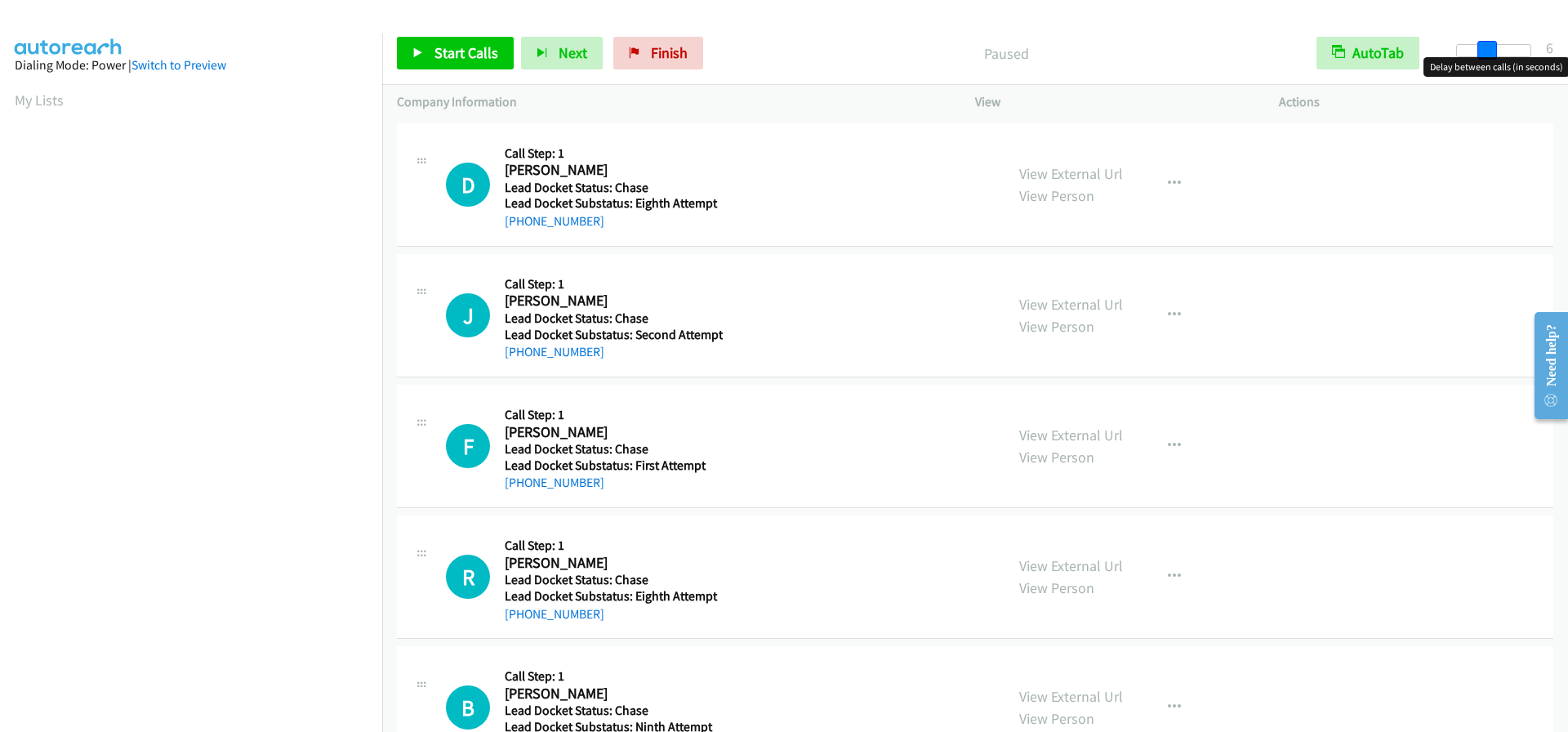
drag, startPoint x: 1452, startPoint y: 48, endPoint x: 1479, endPoint y: 48, distance: 27.0
click at [1479, 48] on span at bounding box center [1488, 51] width 20 height 20
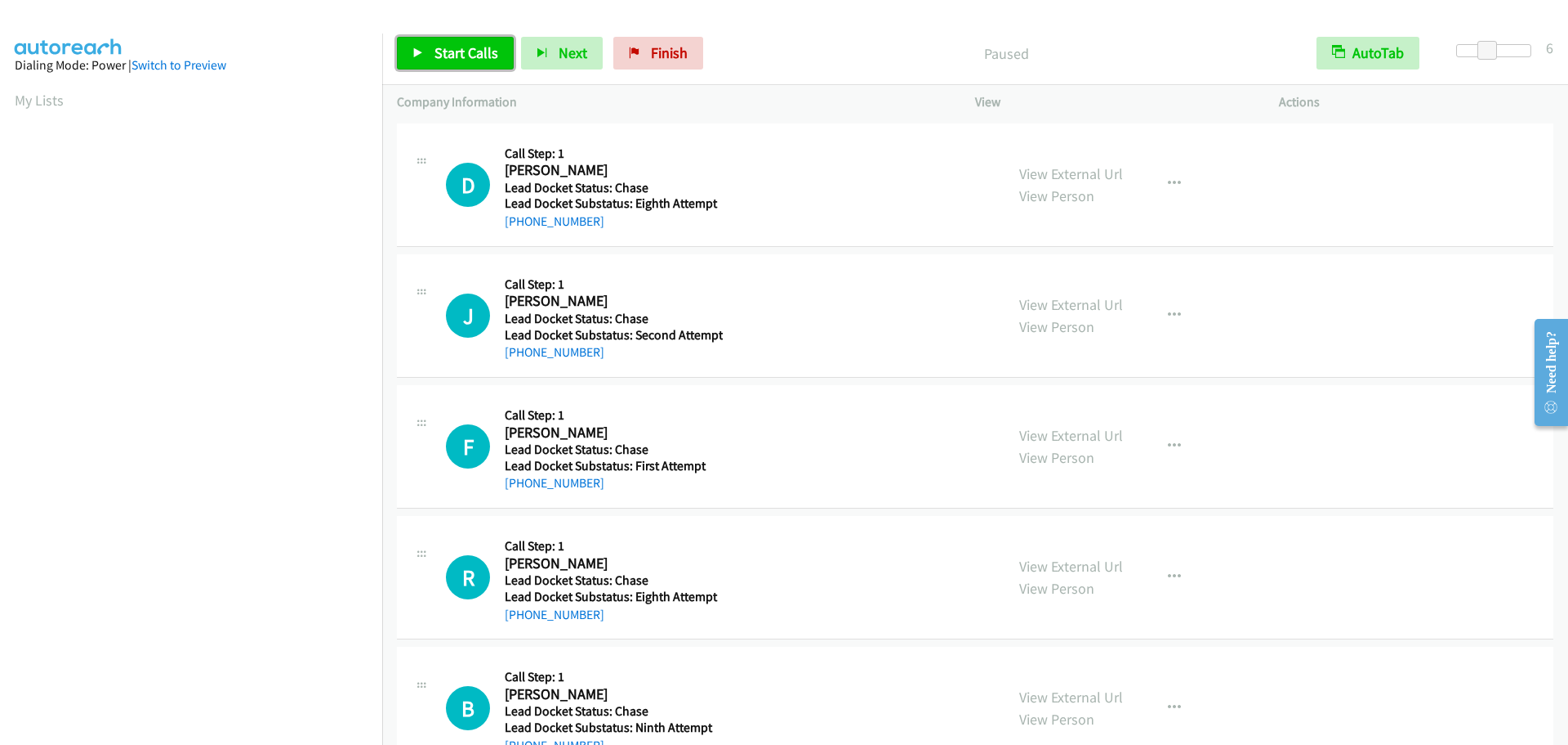
click at [484, 49] on span "Start Calls" at bounding box center [466, 52] width 64 height 19
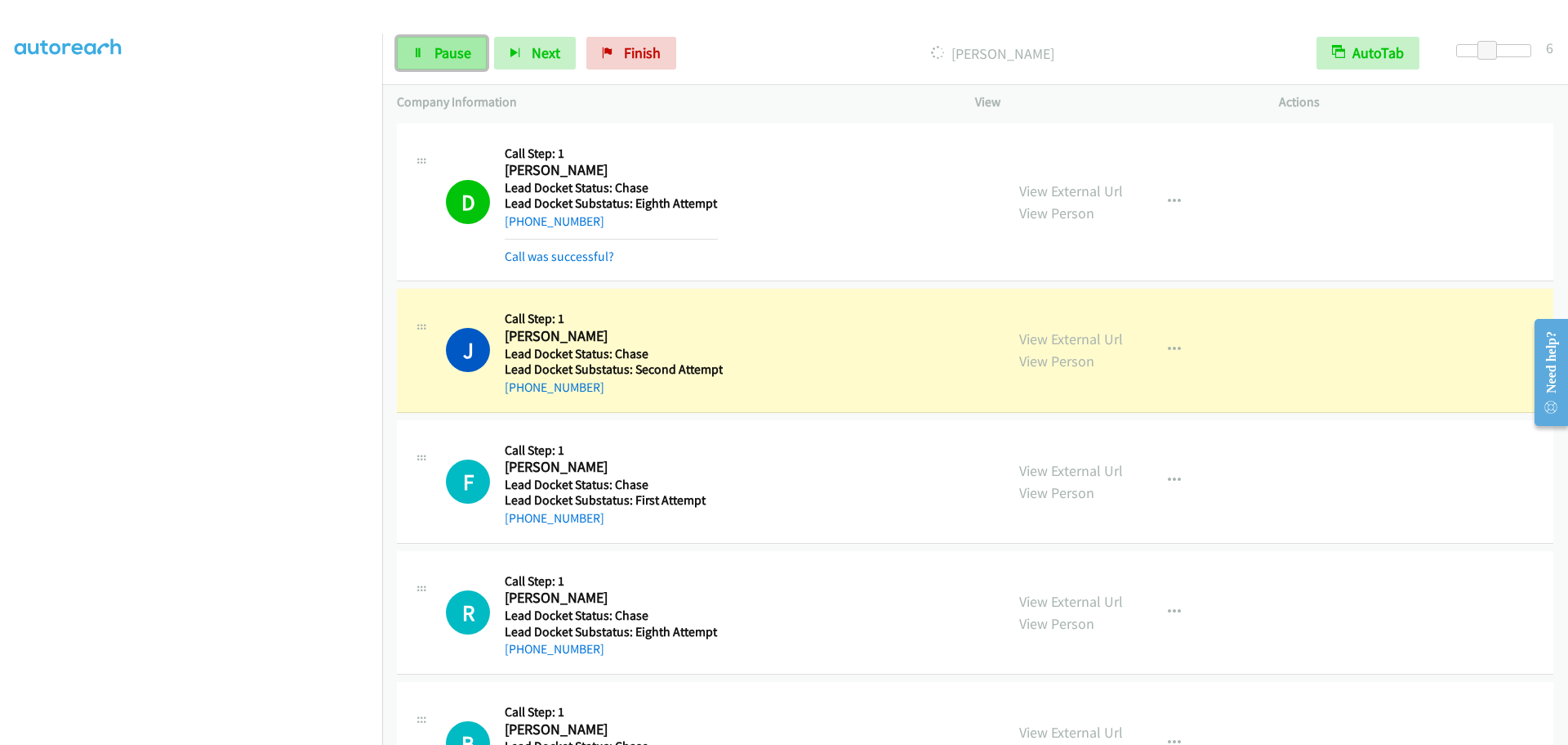
click at [451, 58] on span "Pause" at bounding box center [452, 52] width 37 height 19
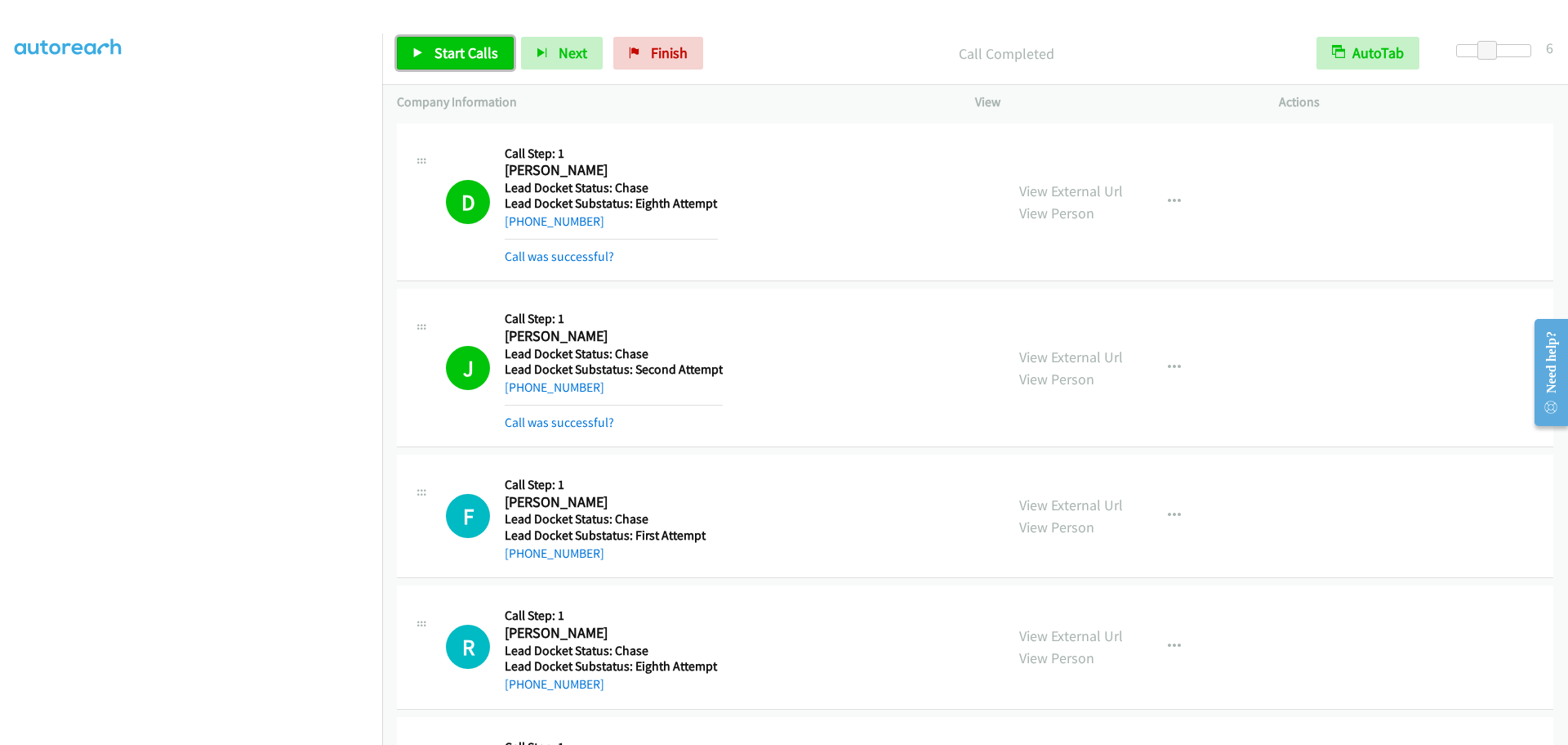
click at [461, 61] on span "Start Calls" at bounding box center [466, 52] width 64 height 19
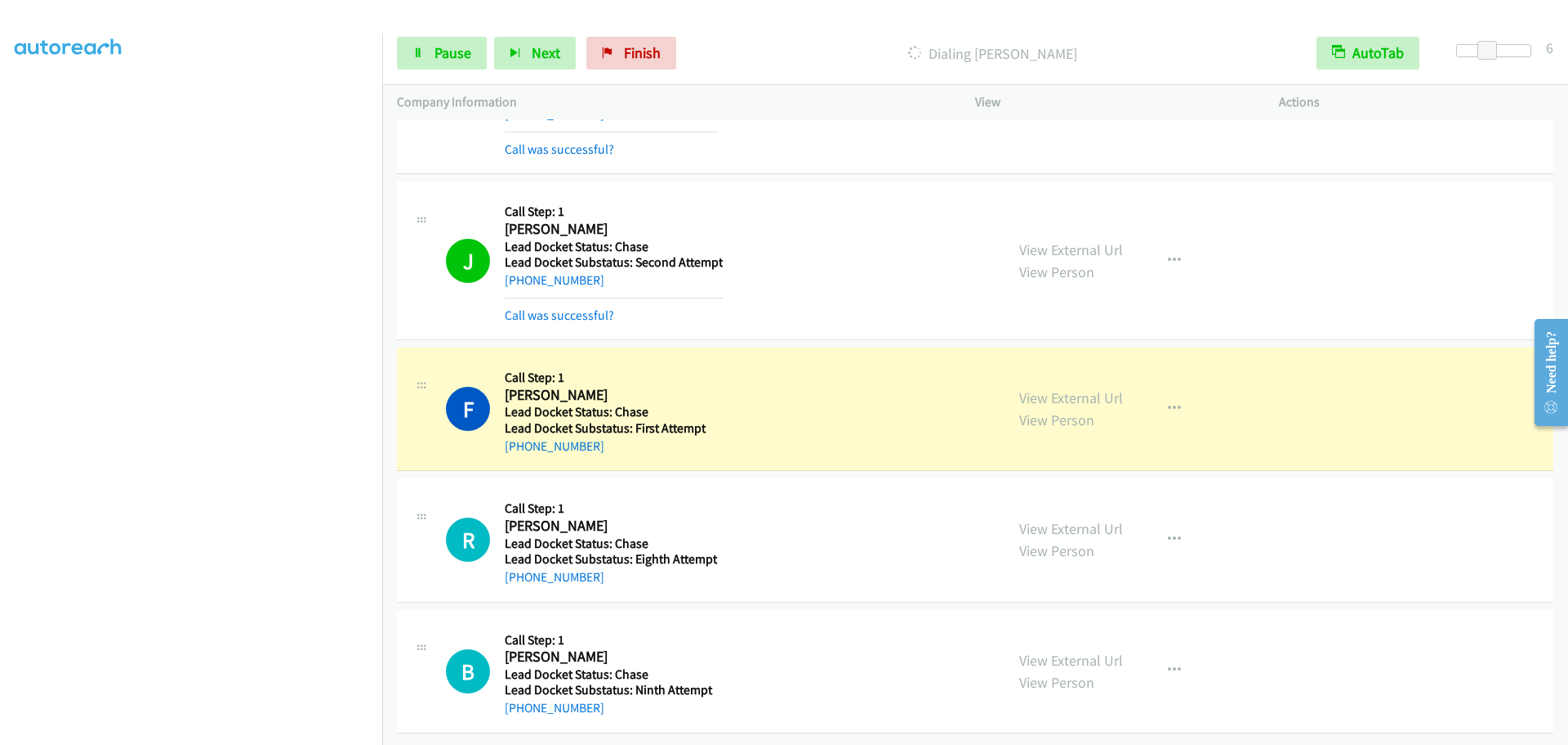
scroll to position [119, 0]
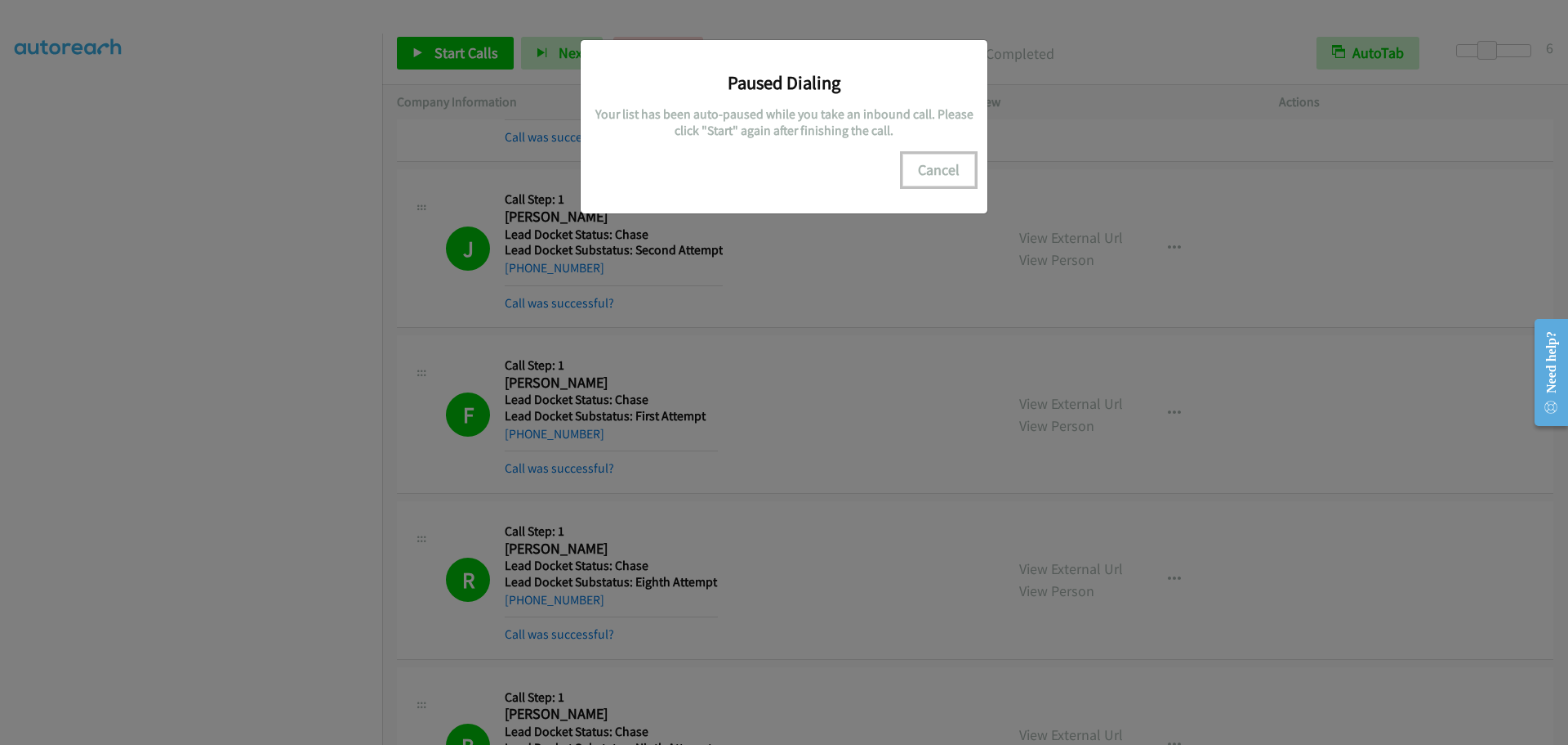
click at [924, 172] on button "Cancel" at bounding box center [938, 170] width 73 height 33
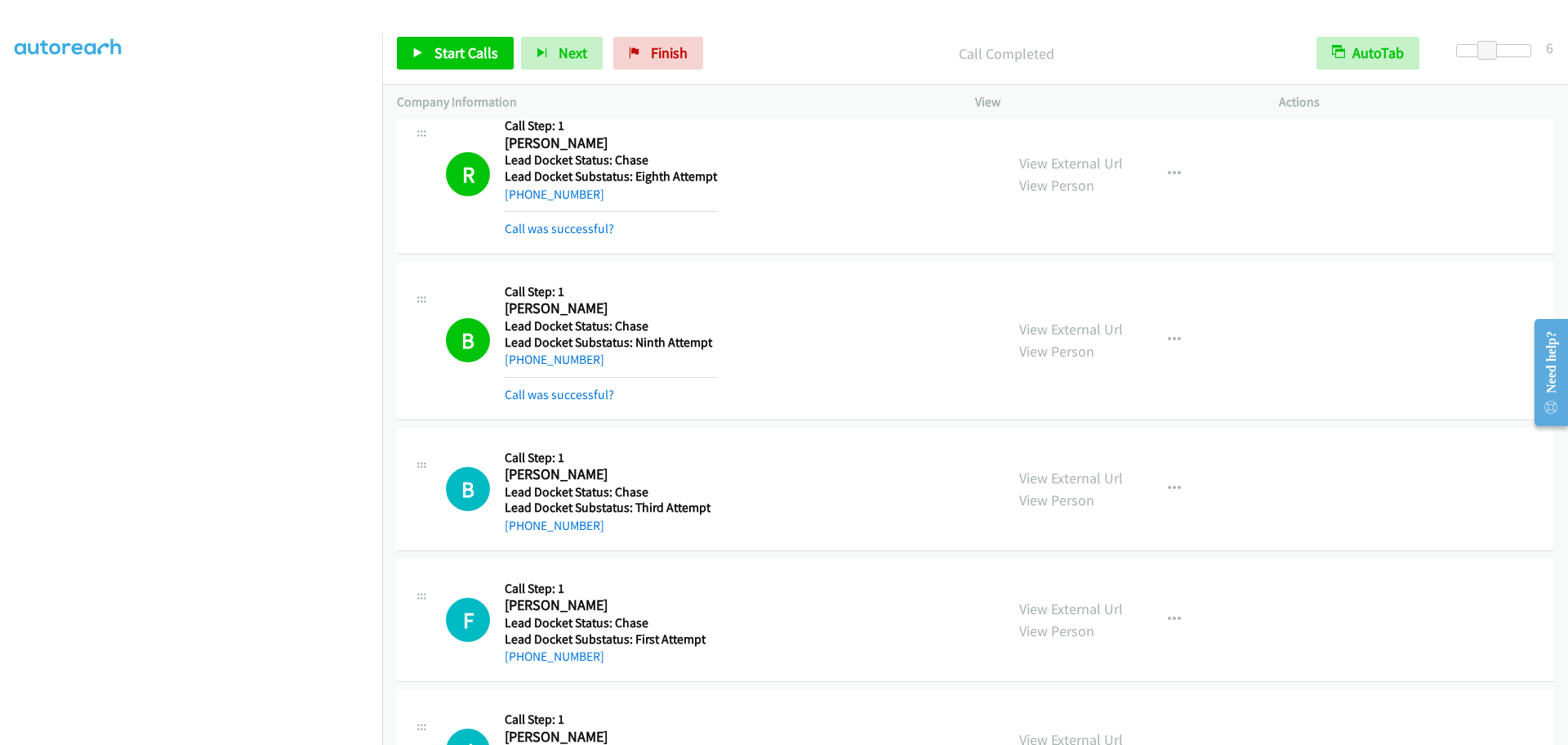
scroll to position [617, 0]
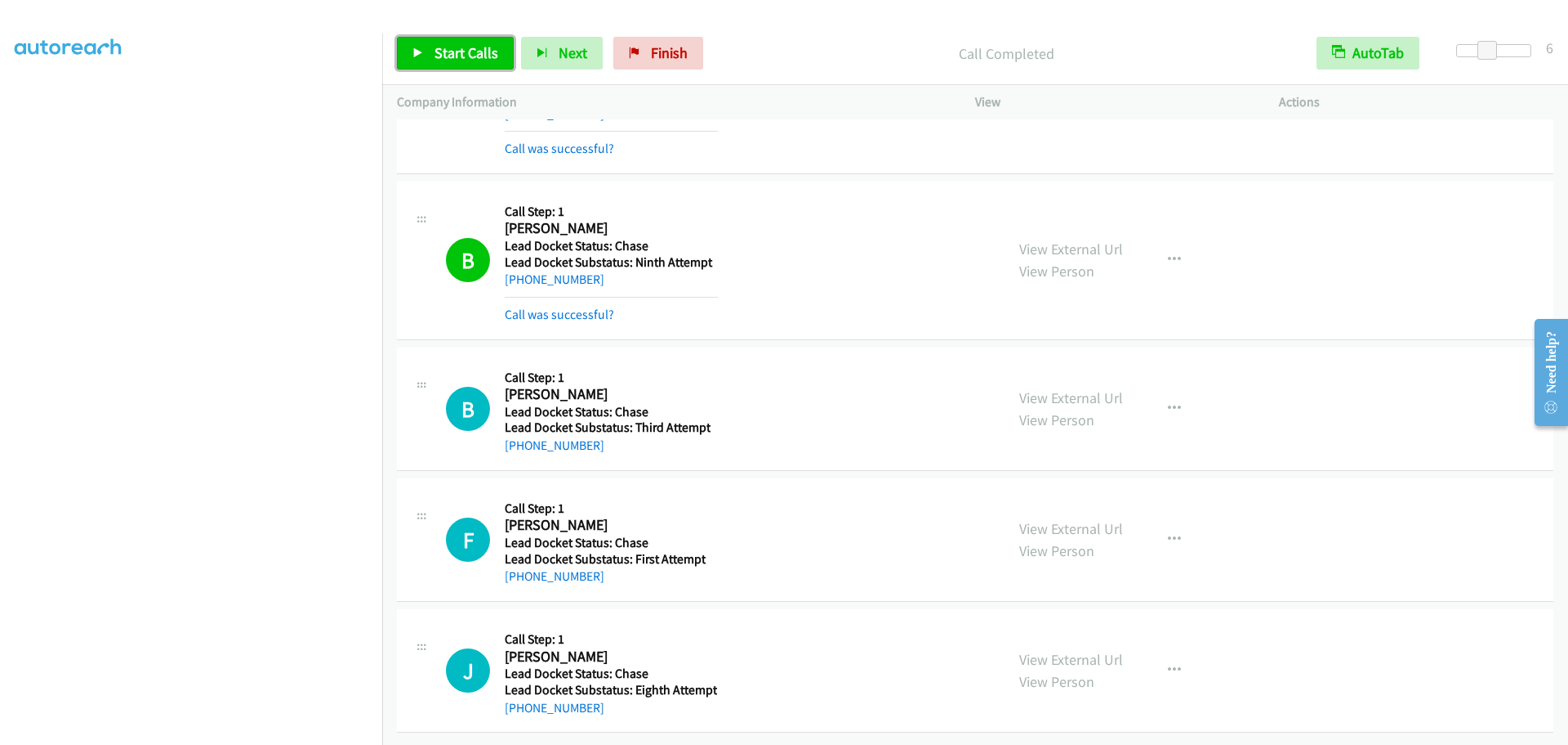
click at [475, 57] on span "Start Calls" at bounding box center [466, 52] width 64 height 19
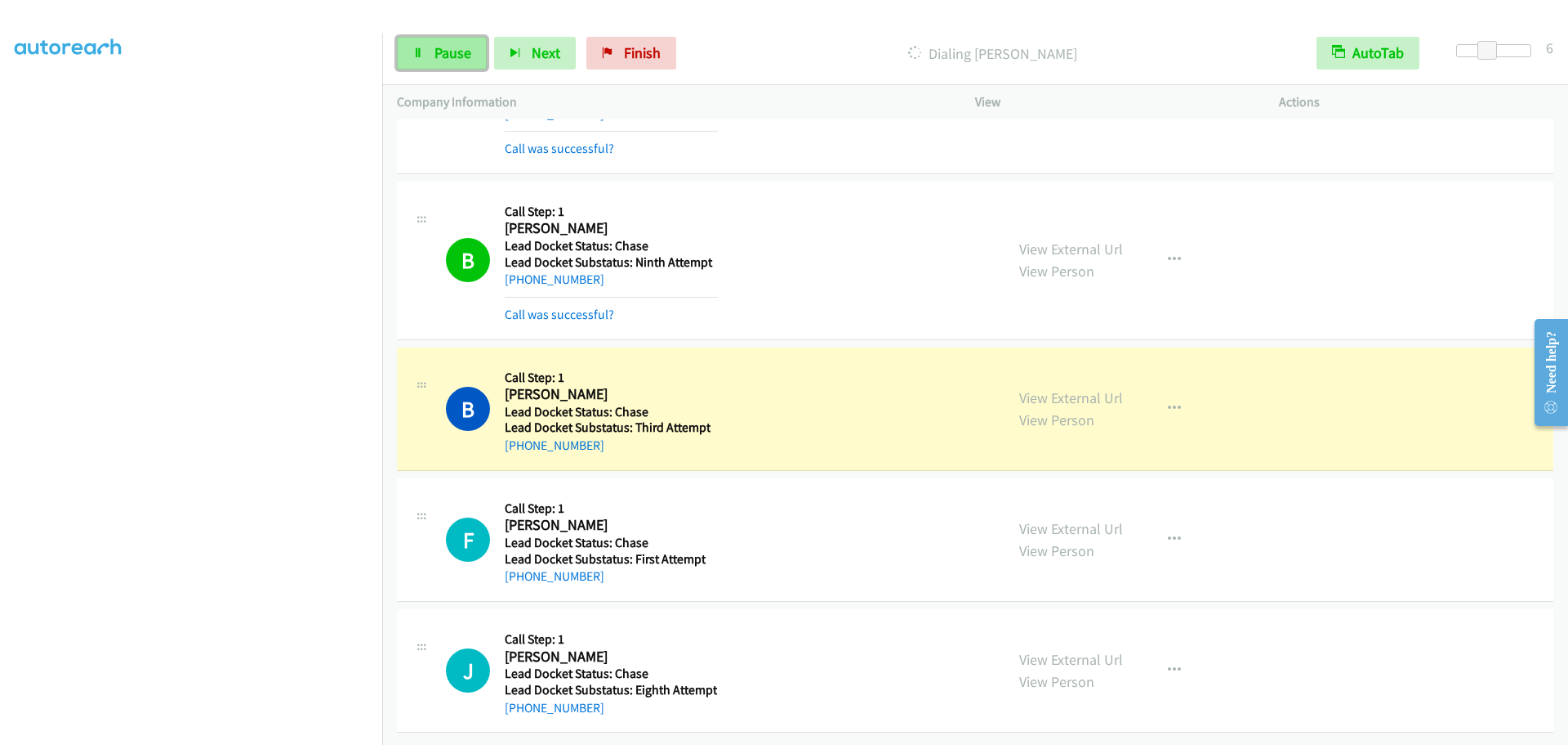
click at [478, 46] on link "Pause" at bounding box center [442, 53] width 90 height 33
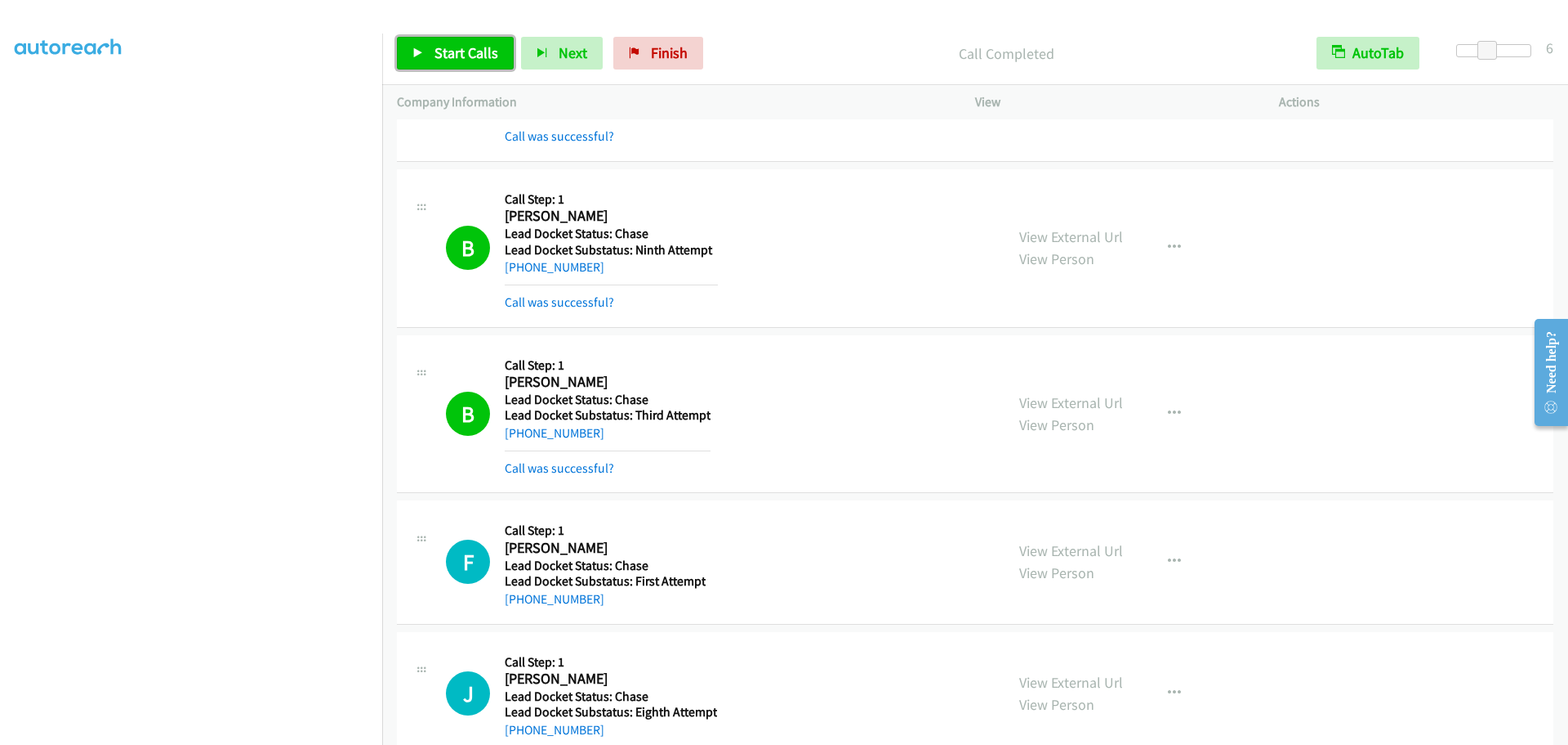
click at [463, 50] on span "Start Calls" at bounding box center [466, 52] width 64 height 19
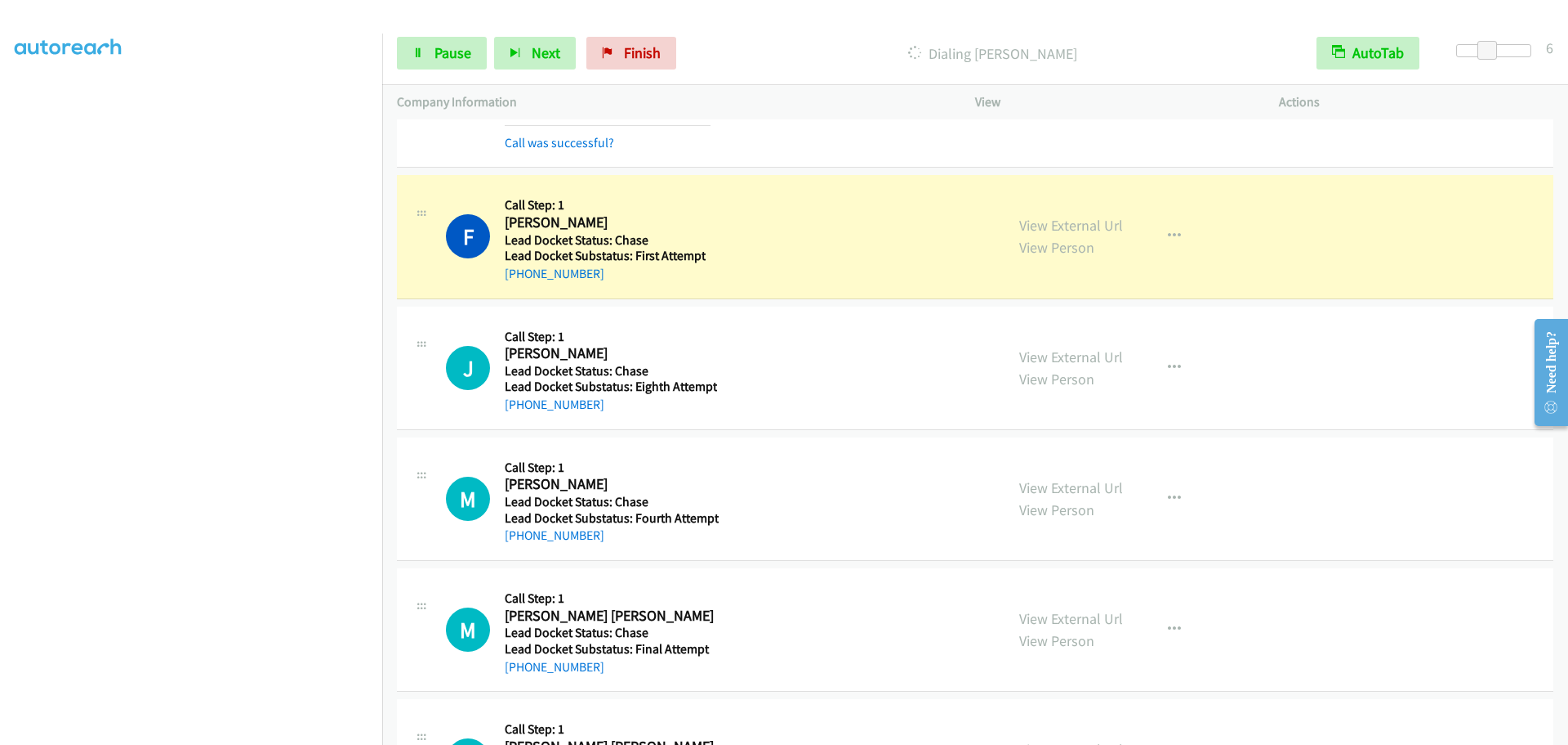
scroll to position [862, 0]
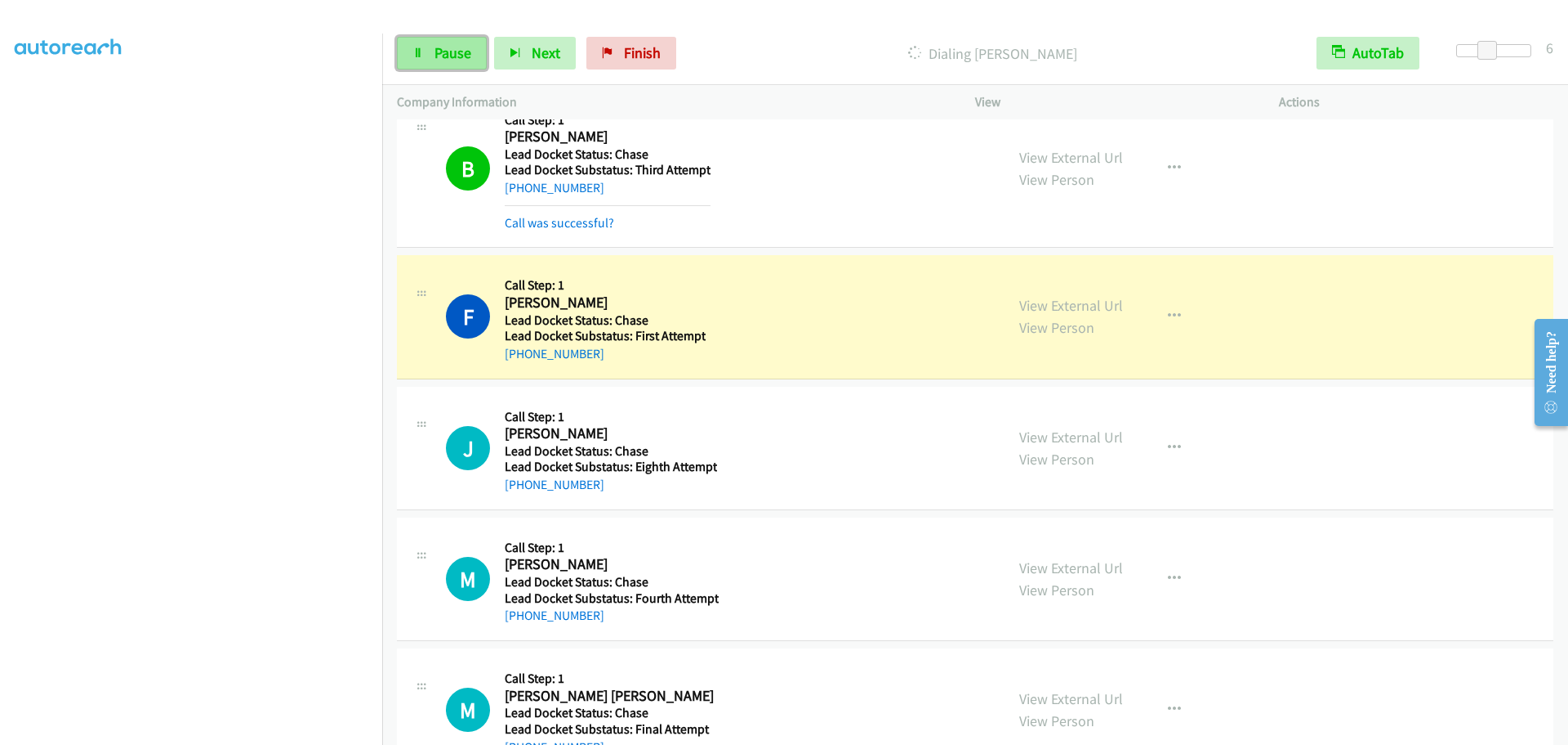
click at [462, 65] on link "Pause" at bounding box center [442, 53] width 90 height 33
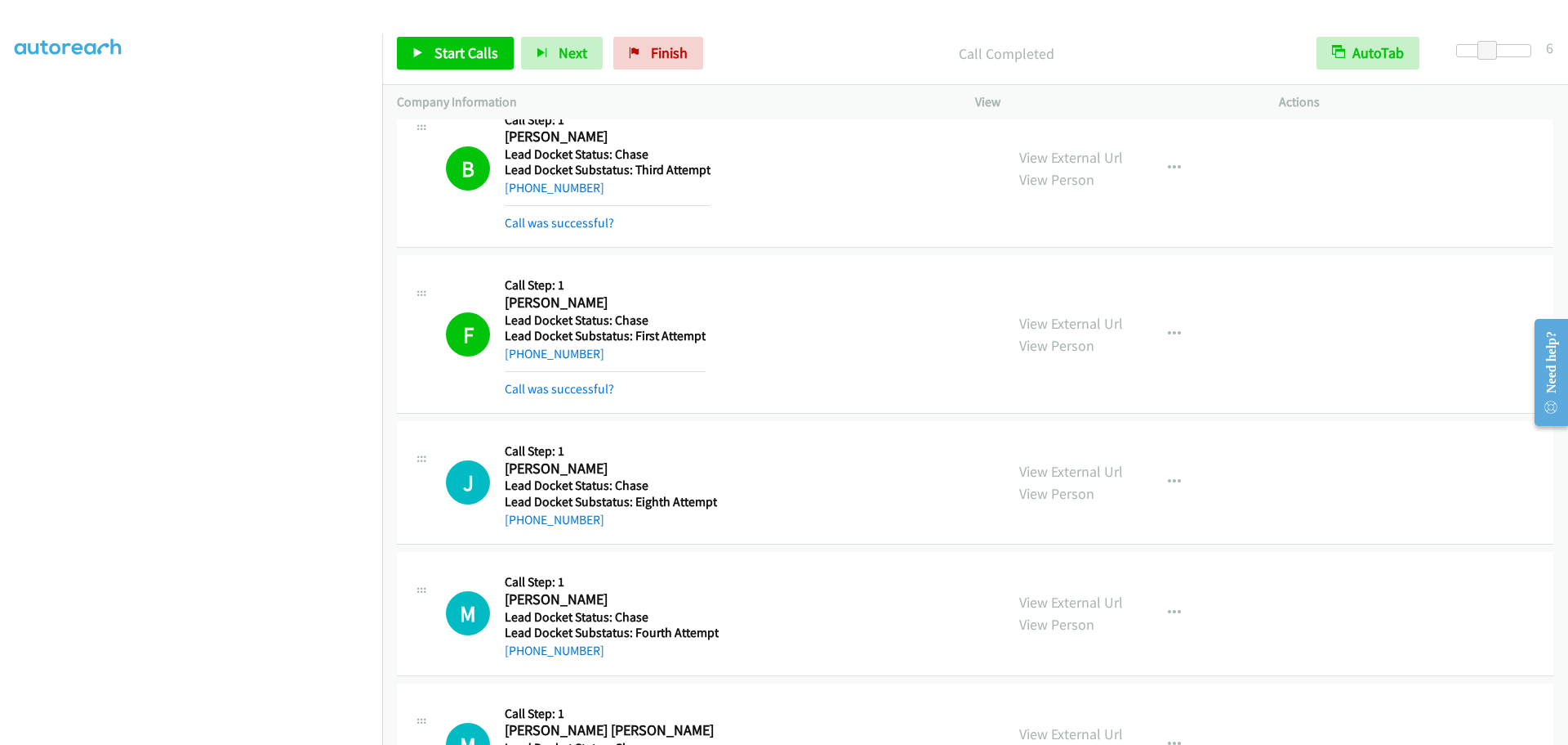
scroll to position [0, 0]
click at [49, 98] on link "My Lists" at bounding box center [39, 100] width 49 height 19
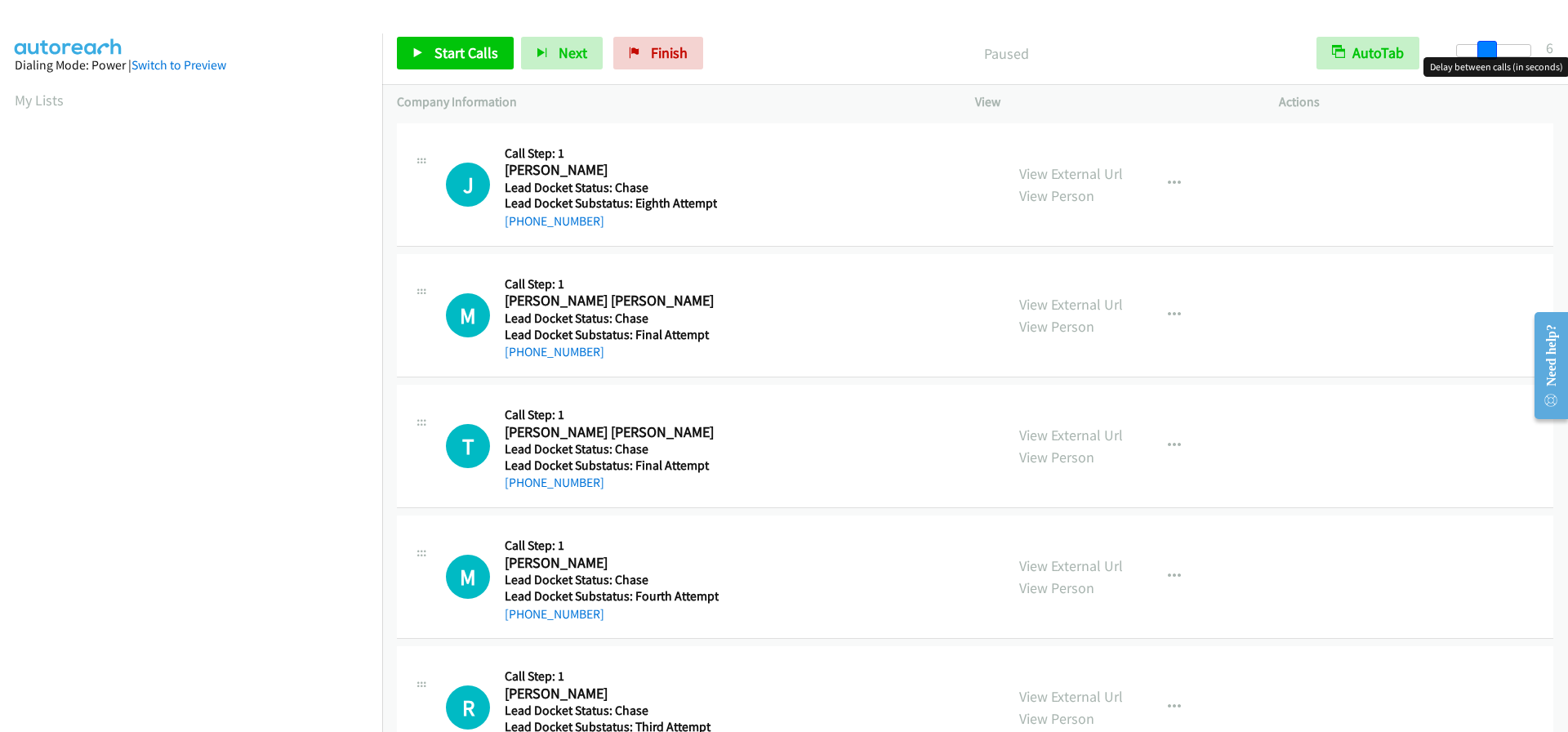
drag, startPoint x: 1453, startPoint y: 48, endPoint x: 1481, endPoint y: 49, distance: 28.0
click at [1481, 49] on span at bounding box center [1488, 51] width 20 height 20
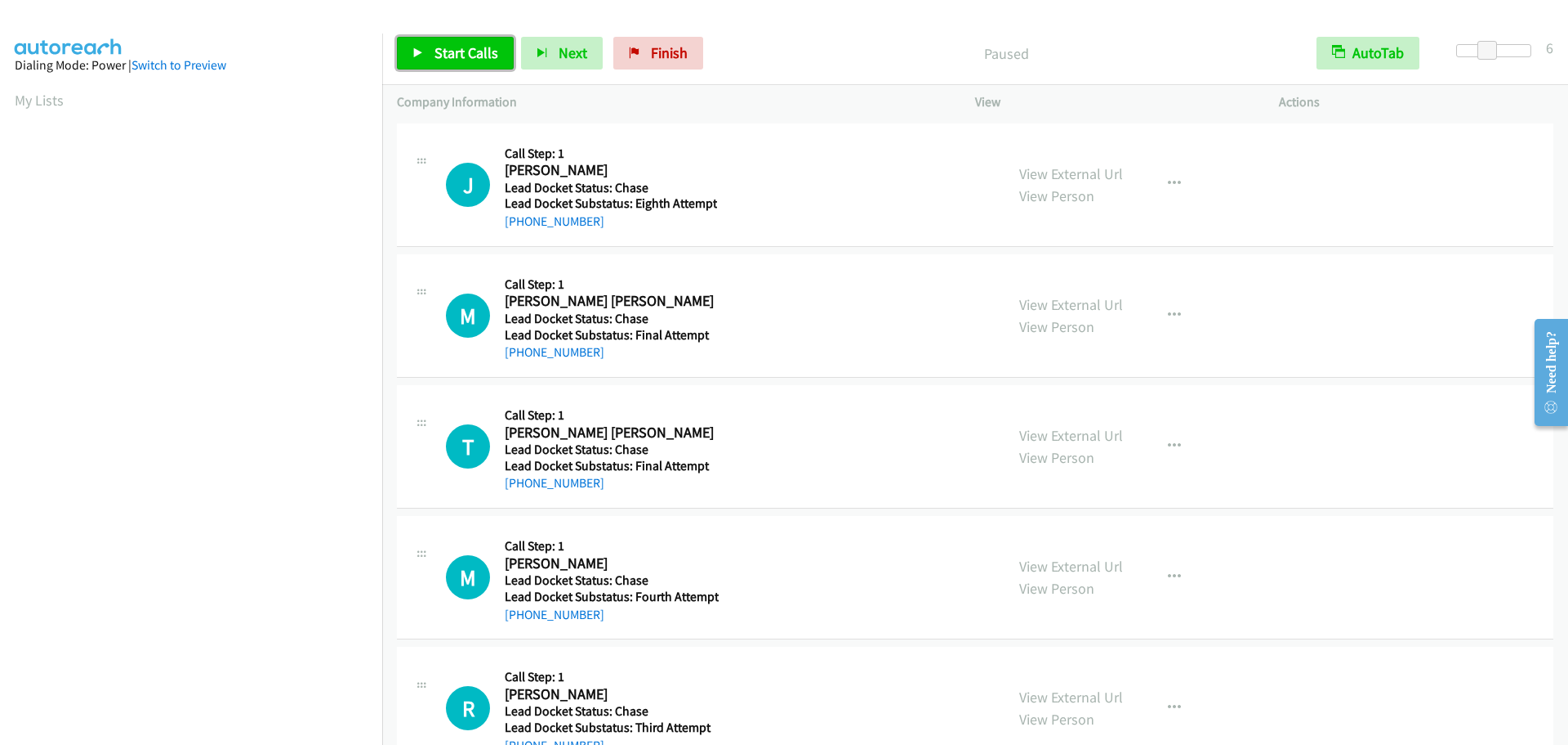
click at [464, 54] on span "Start Calls" at bounding box center [466, 52] width 64 height 19
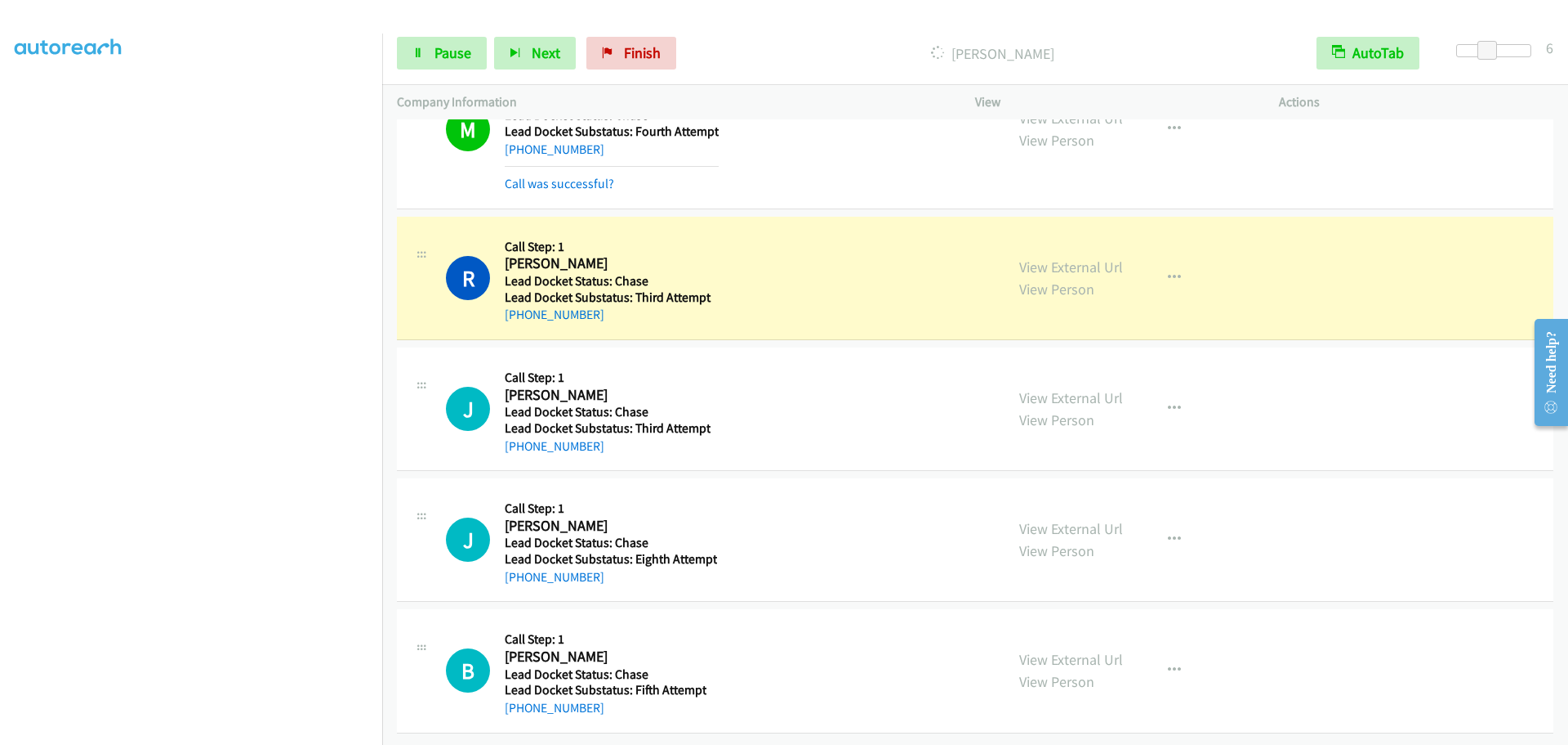
scroll to position [582, 0]
click at [455, 45] on span "Pause" at bounding box center [452, 52] width 37 height 19
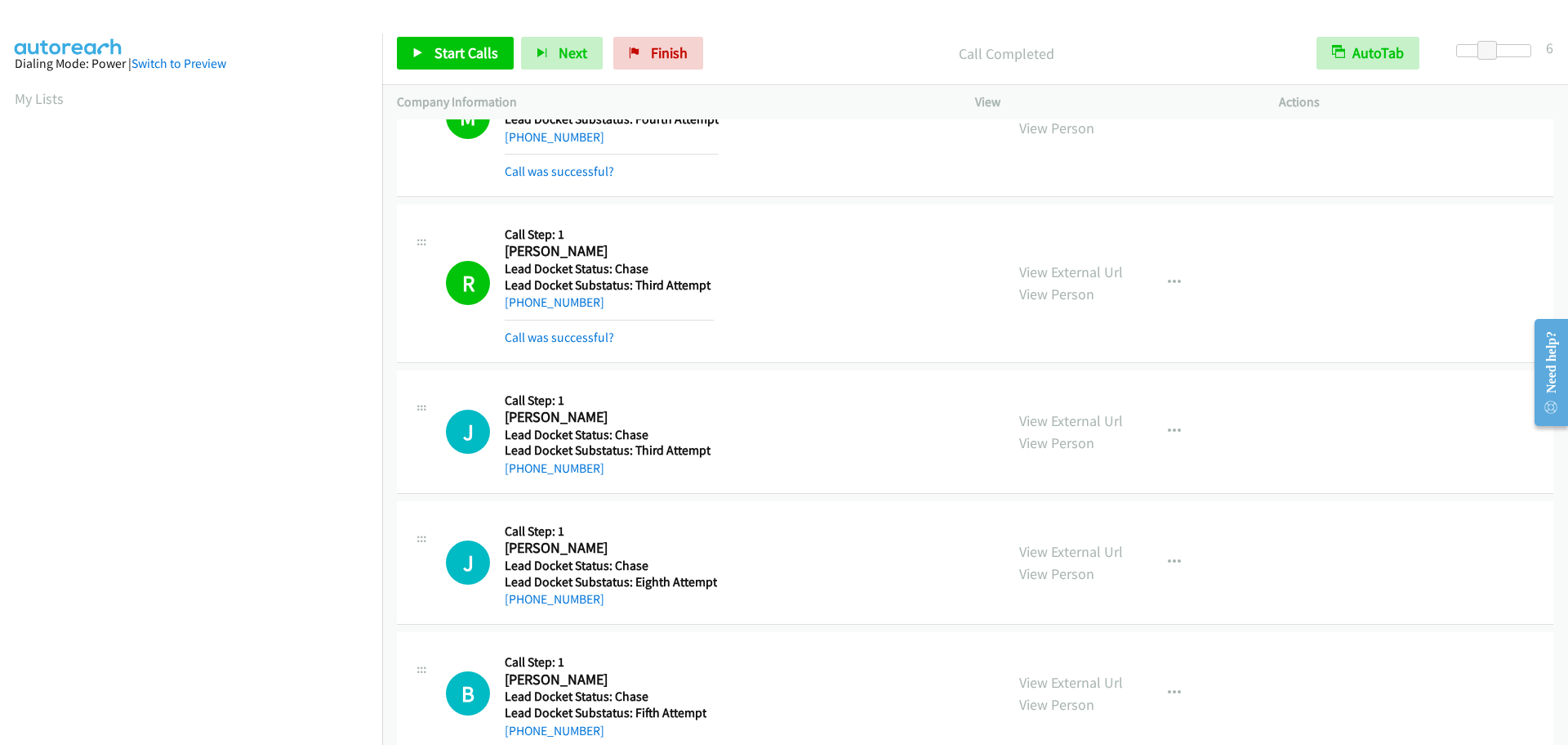
scroll to position [0, 0]
click at [52, 102] on link "My Lists" at bounding box center [39, 100] width 49 height 19
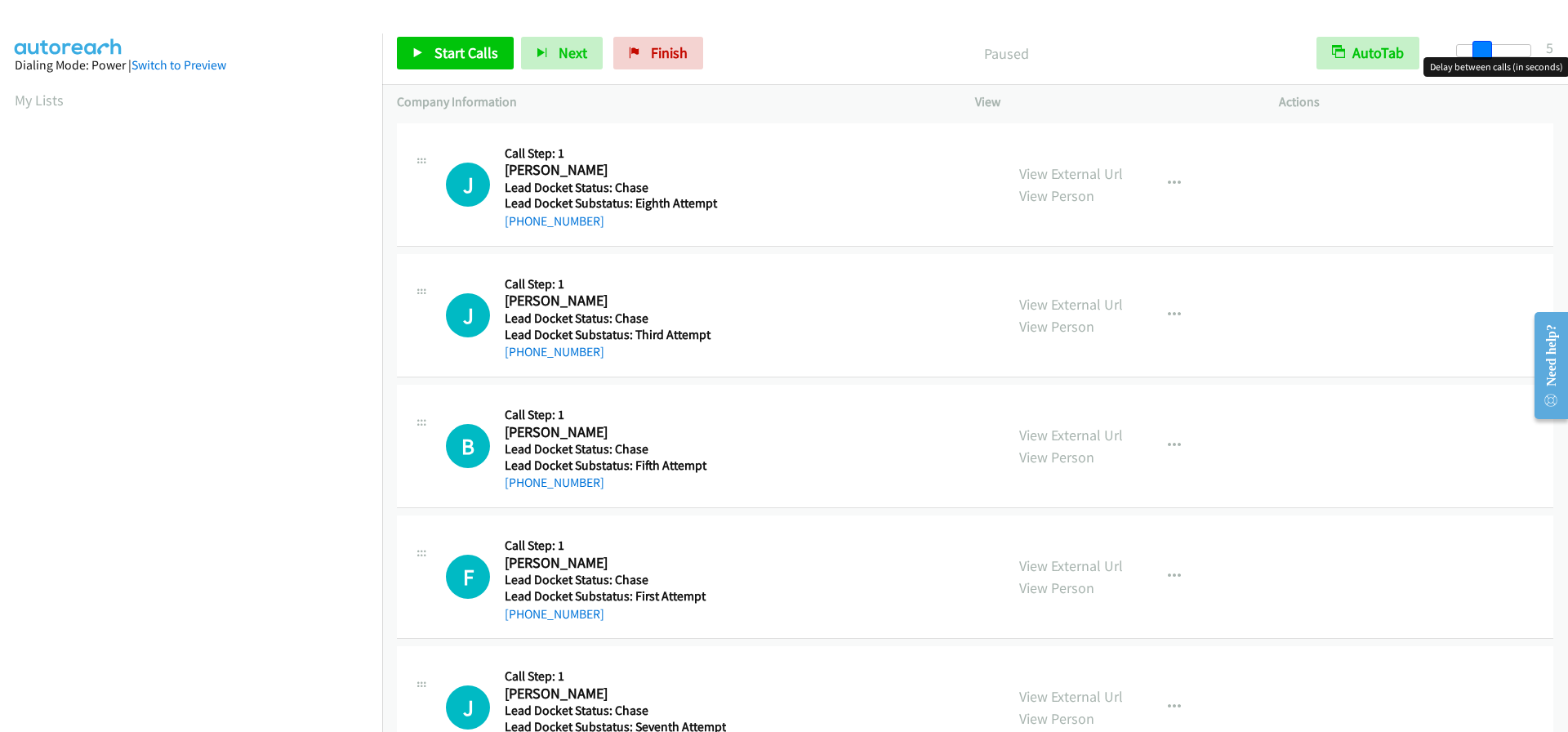
drag, startPoint x: 1456, startPoint y: 52, endPoint x: 1482, endPoint y: 45, distance: 26.9
click at [1482, 45] on span at bounding box center [1483, 51] width 20 height 20
